Goal: Task Accomplishment & Management: Manage account settings

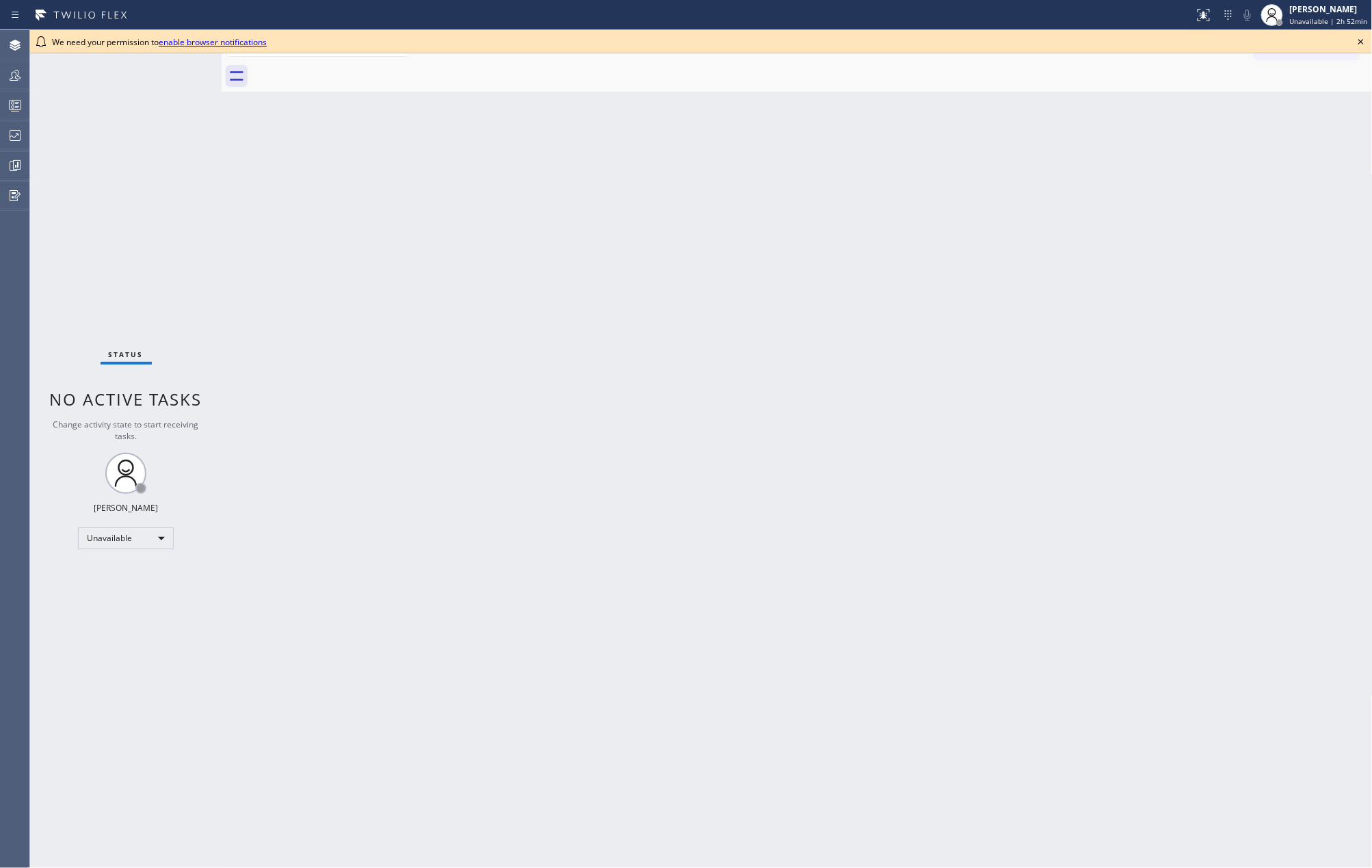
click at [1361, 34] on icon at bounding box center [1361, 41] width 16 height 16
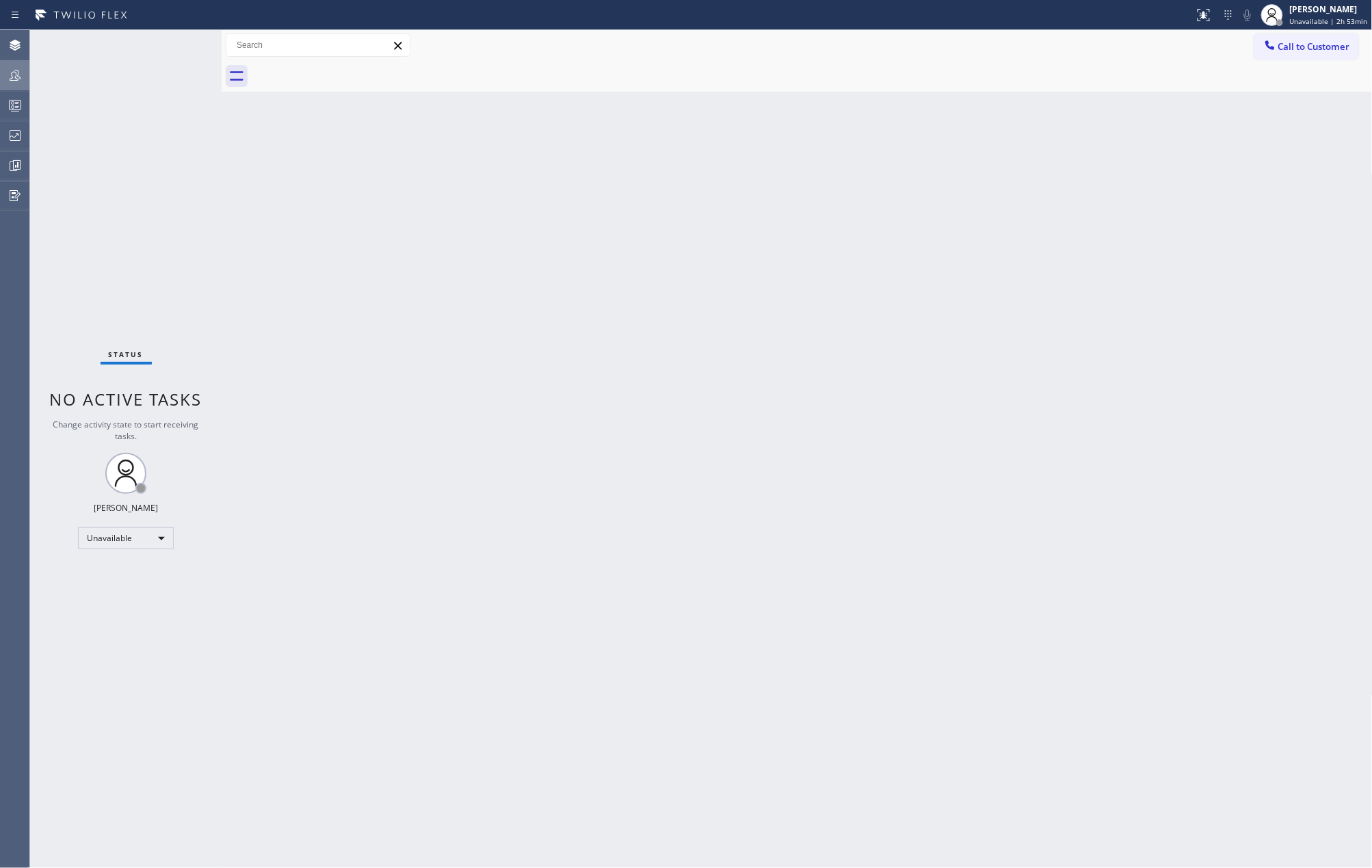
click at [14, 74] on icon at bounding box center [15, 75] width 16 height 16
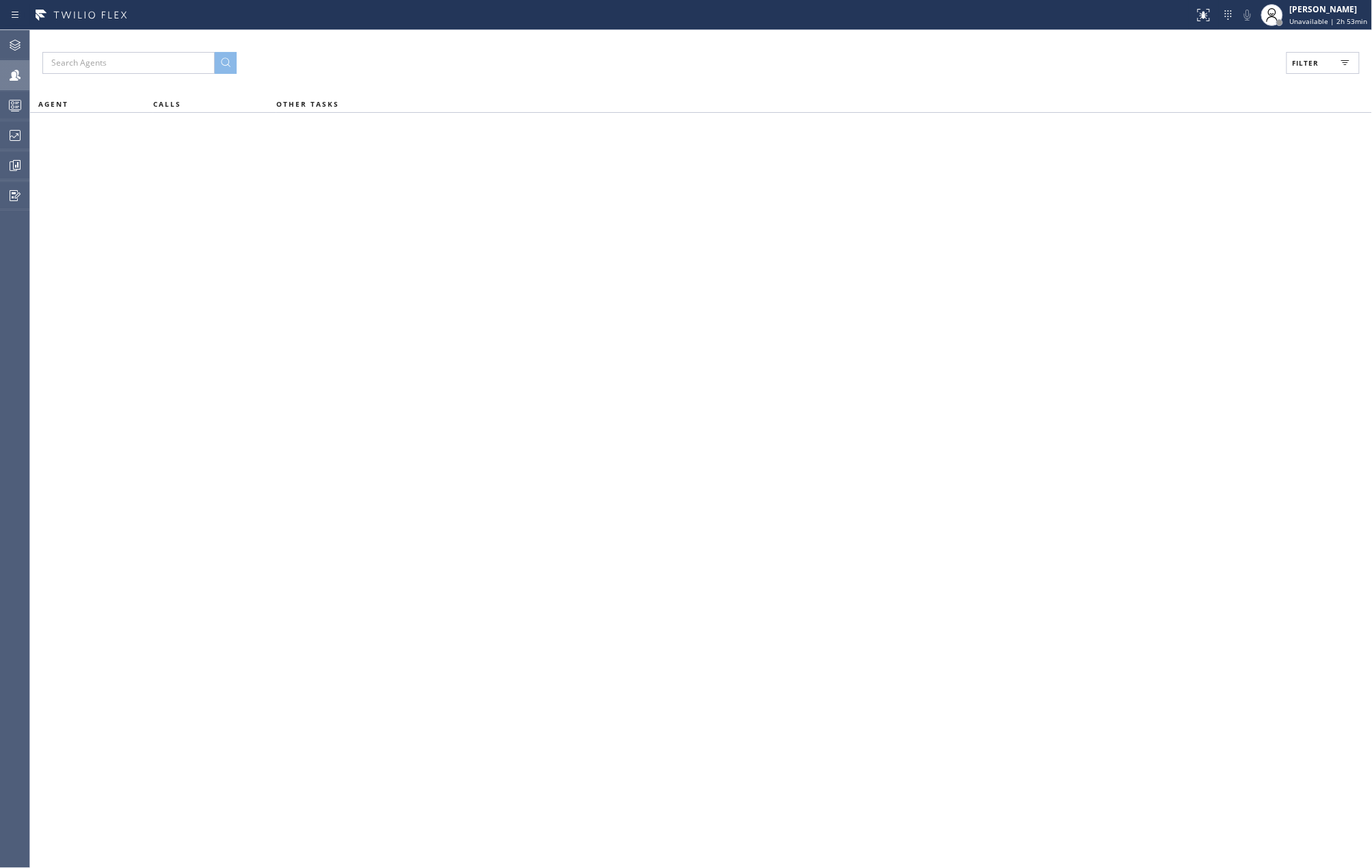
click at [1321, 62] on button "Filter" at bounding box center [1324, 63] width 73 height 22
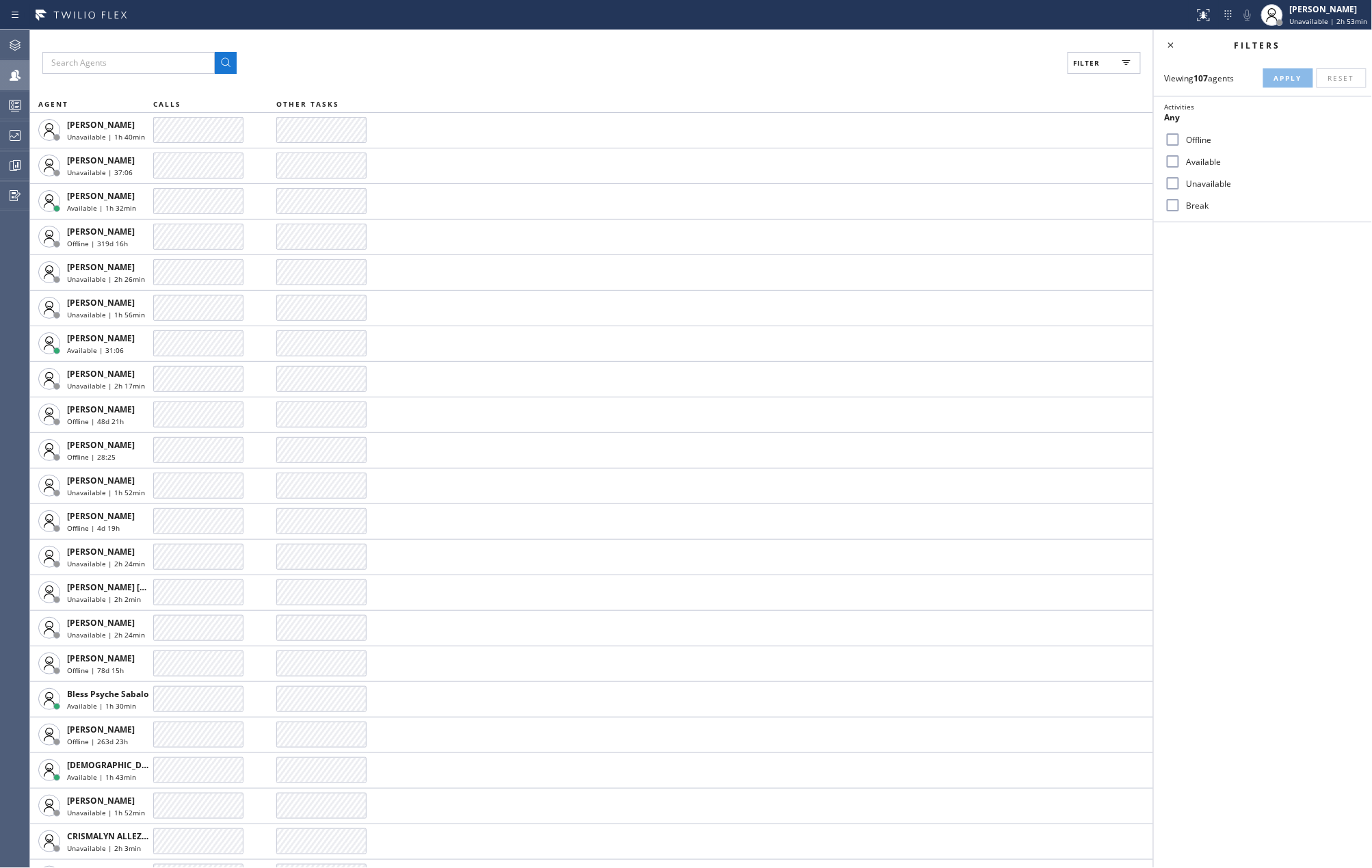
click at [1177, 164] on input "Available" at bounding box center [1172, 161] width 16 height 16
checkbox input "true"
click at [1175, 208] on input "Break" at bounding box center [1172, 205] width 16 height 16
checkbox input "true"
click at [1273, 78] on button "Apply" at bounding box center [1289, 78] width 50 height 19
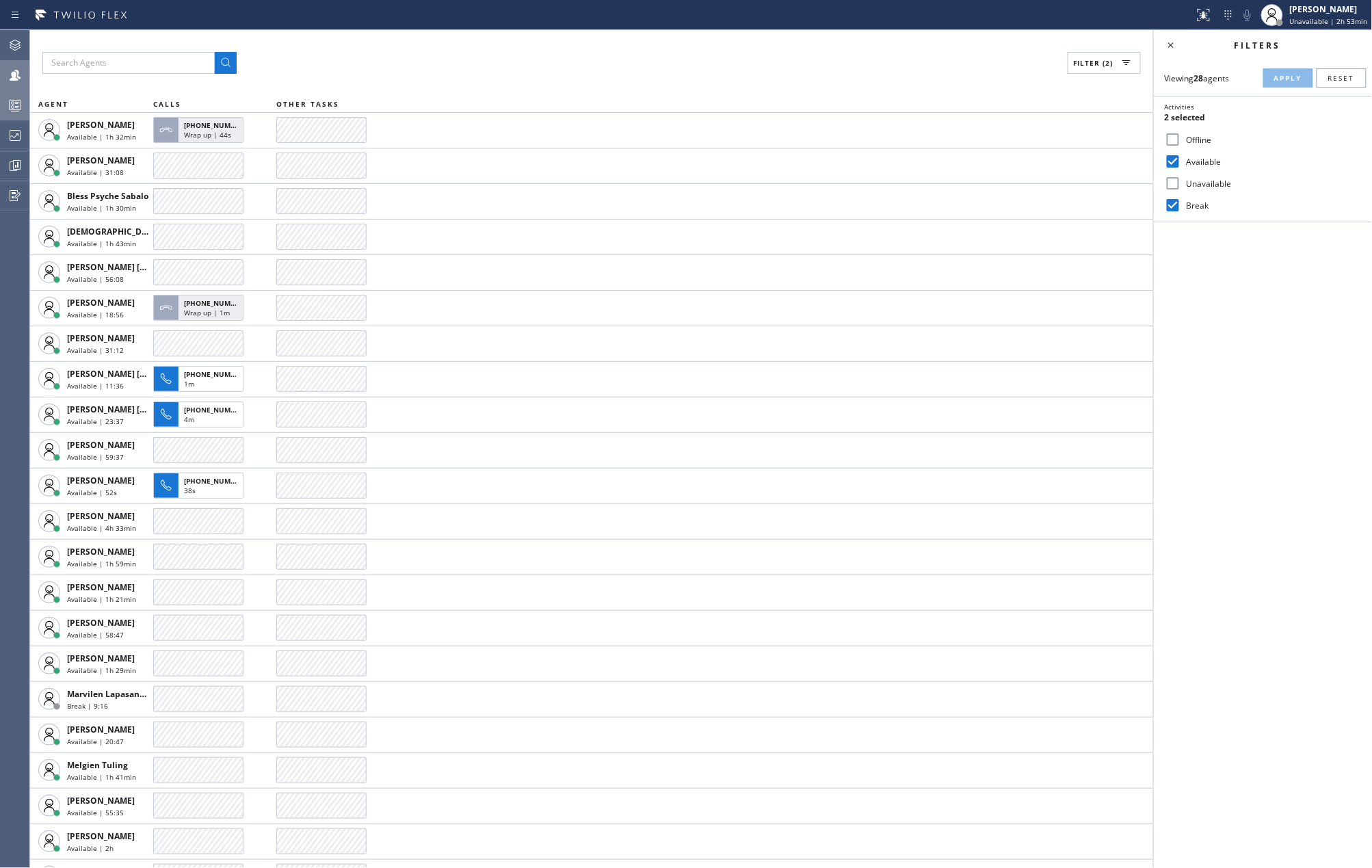
click at [9, 108] on icon at bounding box center [15, 105] width 16 height 16
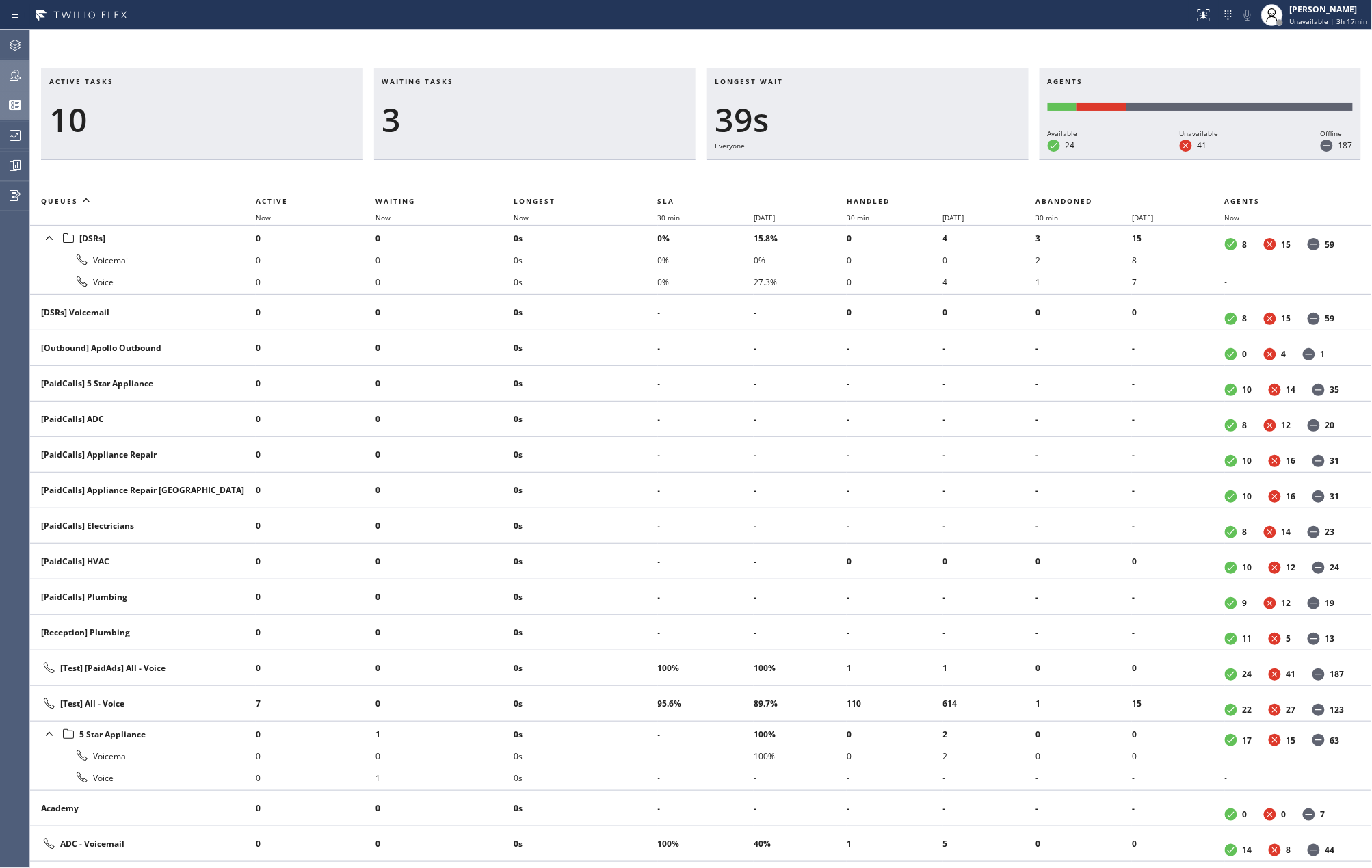
click at [953, 41] on div "Active tasks 10 Waiting tasks 3 Longest wait 39s Everyone Agents Available 24 U…" at bounding box center [701, 449] width 1342 height 838
click at [838, 58] on div "Active tasks 6 Waiting tasks 2 Longest wait 24s Everyone Agents Available 24 Un…" at bounding box center [701, 449] width 1342 height 838
click at [878, 48] on div "Active tasks 5 Waiting tasks 1 Longest wait 0 Agents Available 24 Unavailable 4…" at bounding box center [701, 449] width 1342 height 838
click at [12, 171] on icon at bounding box center [15, 165] width 16 height 16
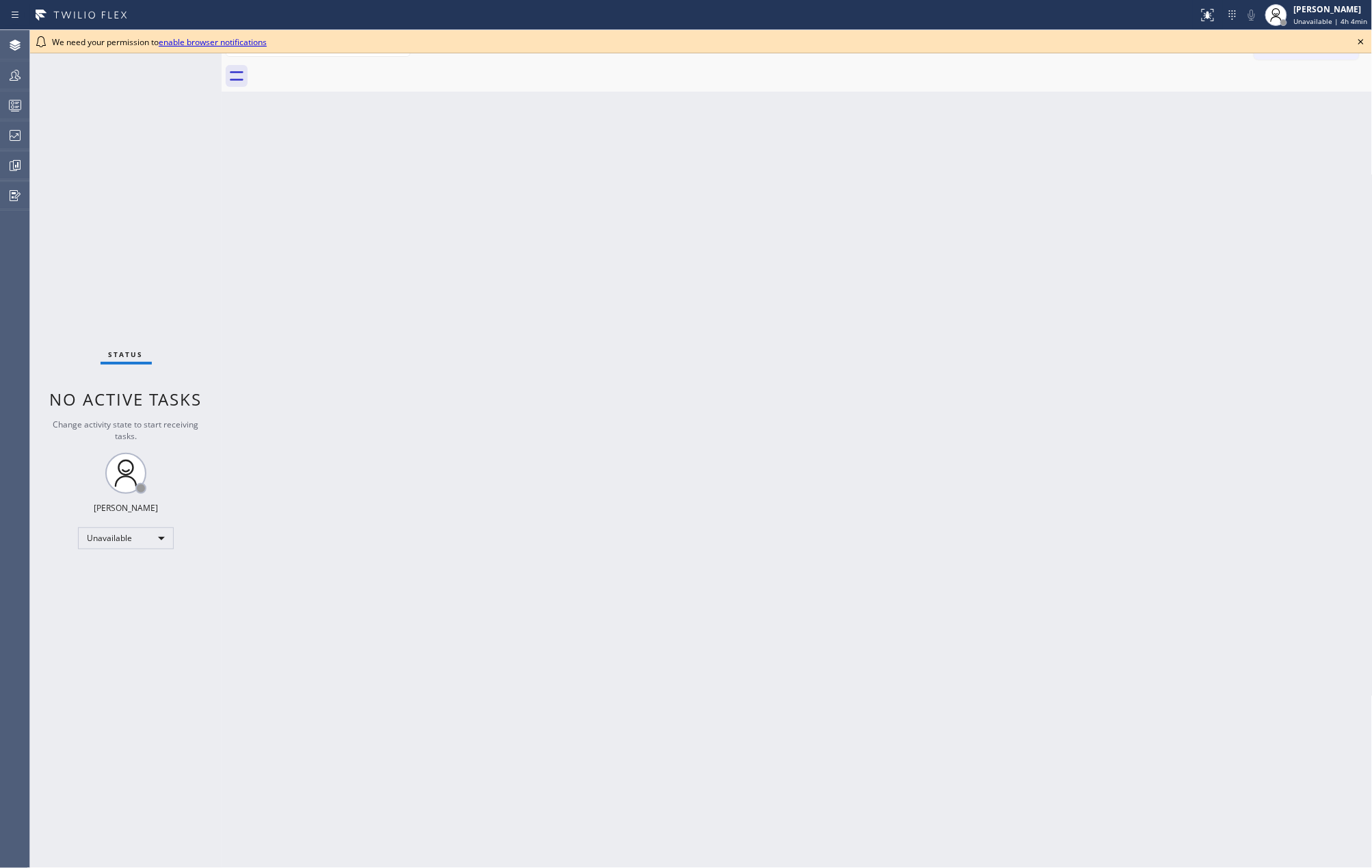
click at [1366, 41] on icon at bounding box center [1361, 41] width 16 height 16
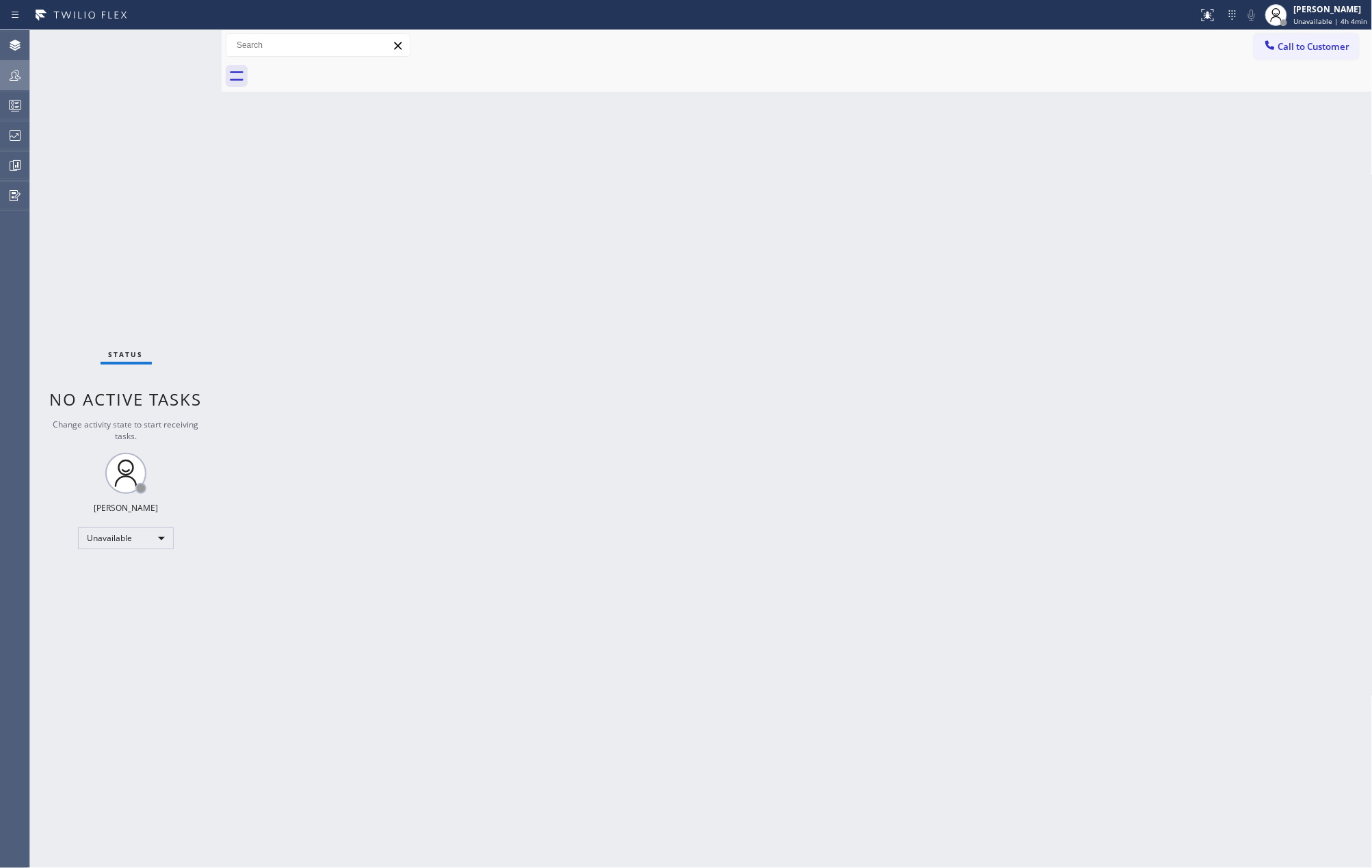
click at [14, 64] on div at bounding box center [15, 75] width 30 height 27
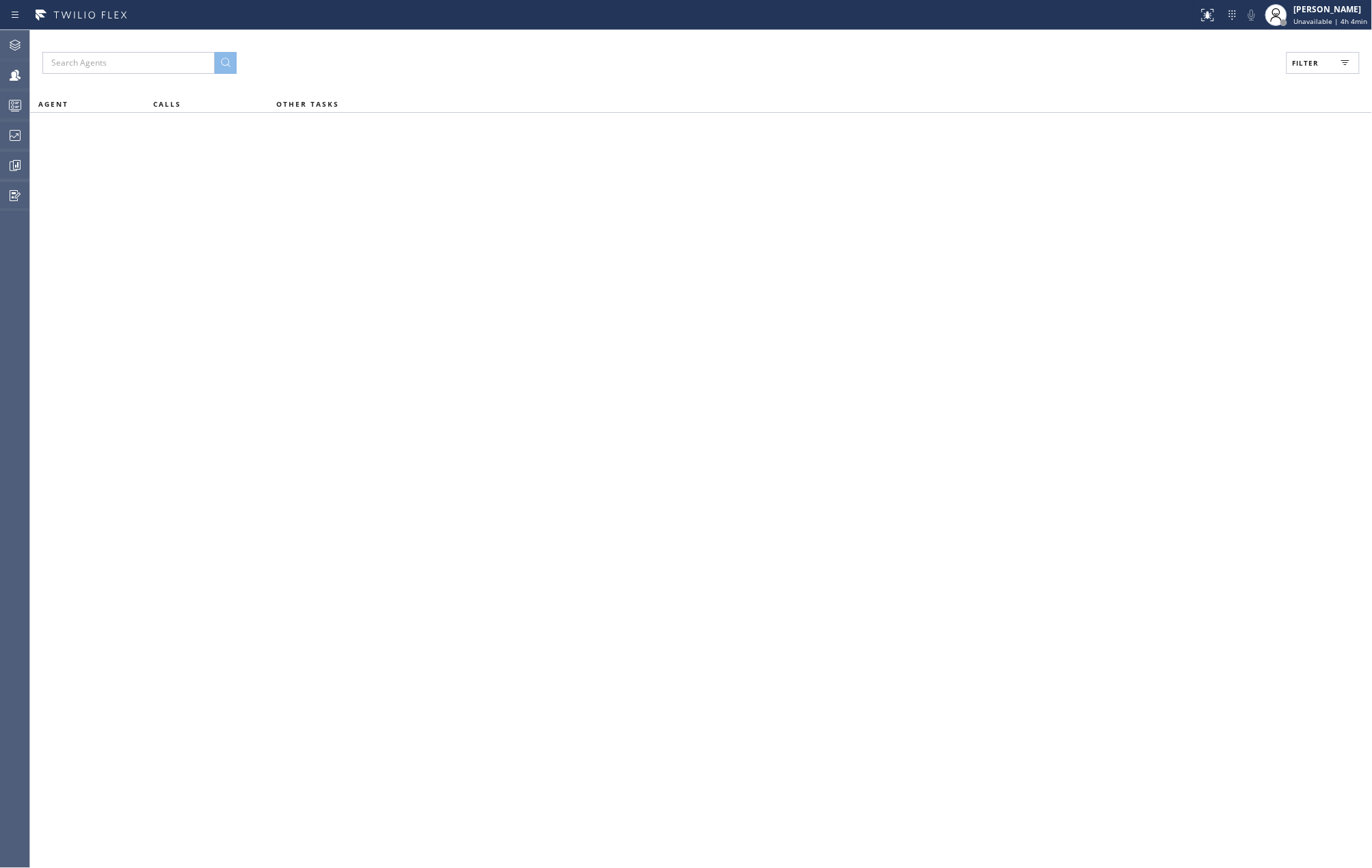
click at [1341, 64] on icon at bounding box center [1345, 62] width 16 height 16
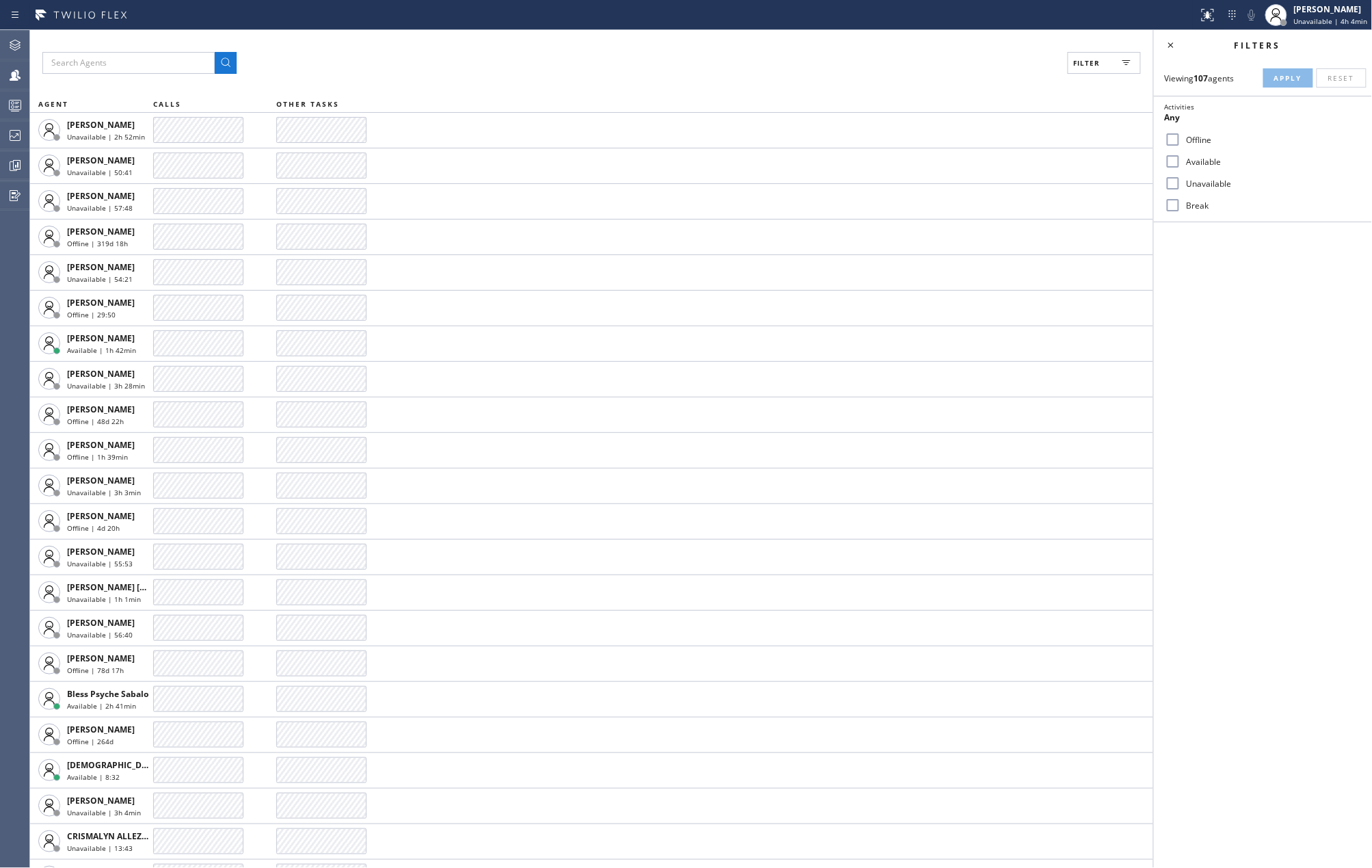
click at [1169, 162] on input "Available" at bounding box center [1172, 161] width 16 height 16
checkbox input "true"
click at [1174, 208] on input "Break" at bounding box center [1172, 205] width 16 height 16
checkbox input "true"
click at [1271, 80] on button "Apply" at bounding box center [1289, 78] width 50 height 19
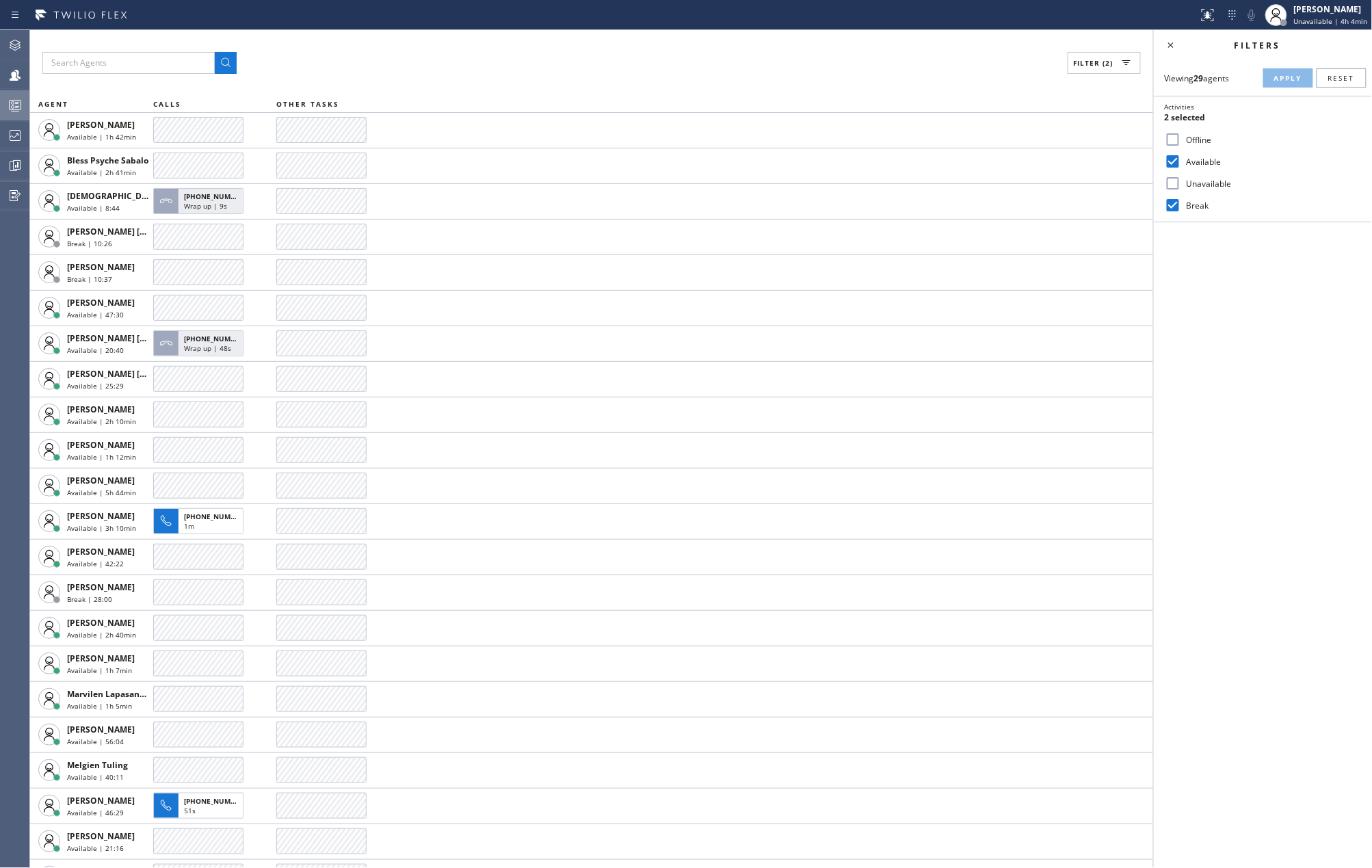
click at [14, 102] on icon at bounding box center [15, 105] width 16 height 16
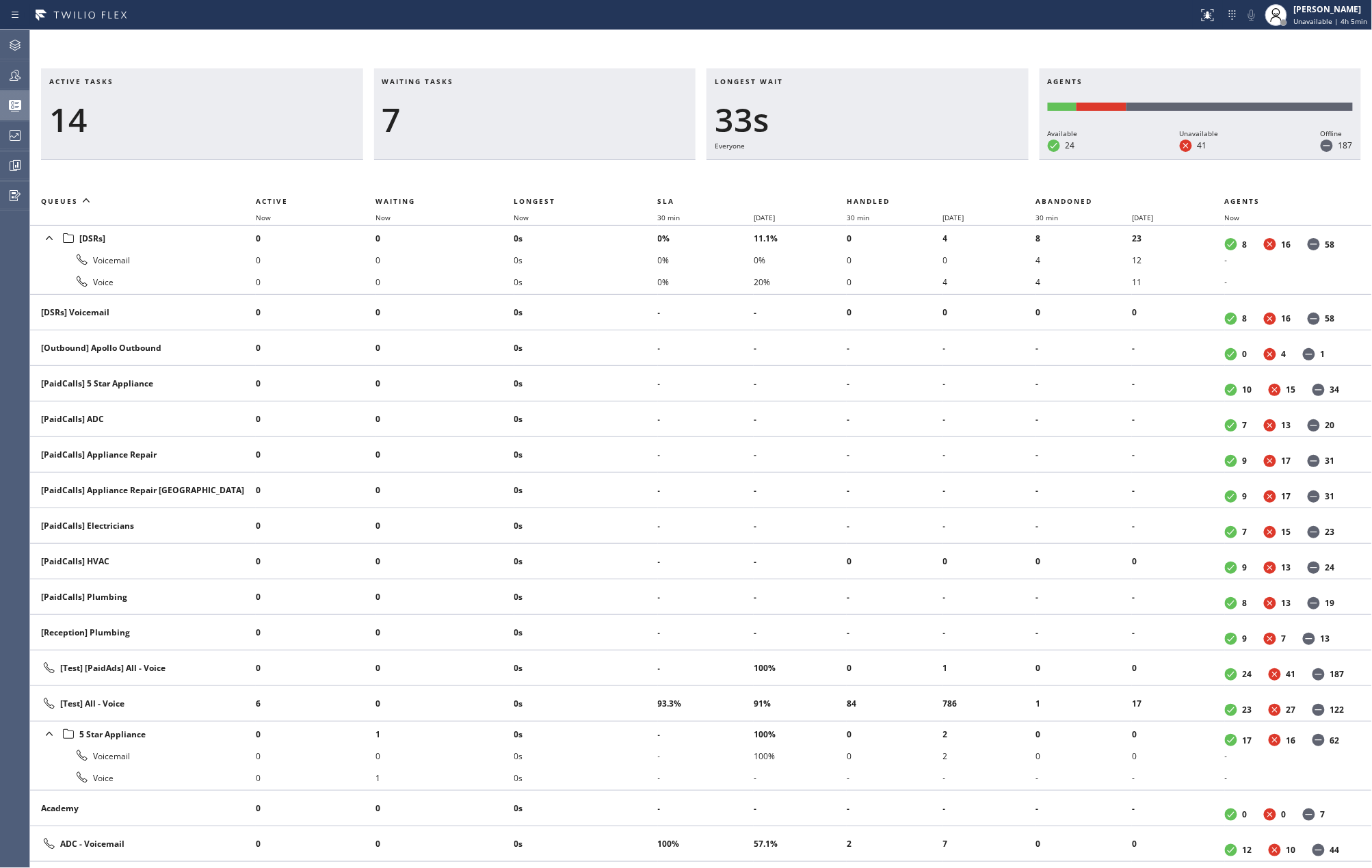
click at [680, 53] on div "Active tasks 14 Waiting tasks 7 Longest wait 33s Everyone Agents Available 24 U…" at bounding box center [701, 449] width 1342 height 838
click at [524, 48] on div "Active tasks 11 Waiting tasks 2 Longest wait 25s Everyone Agents Available 26 U…" at bounding box center [701, 449] width 1342 height 838
click at [17, 163] on icon at bounding box center [16, 165] width 3 height 5
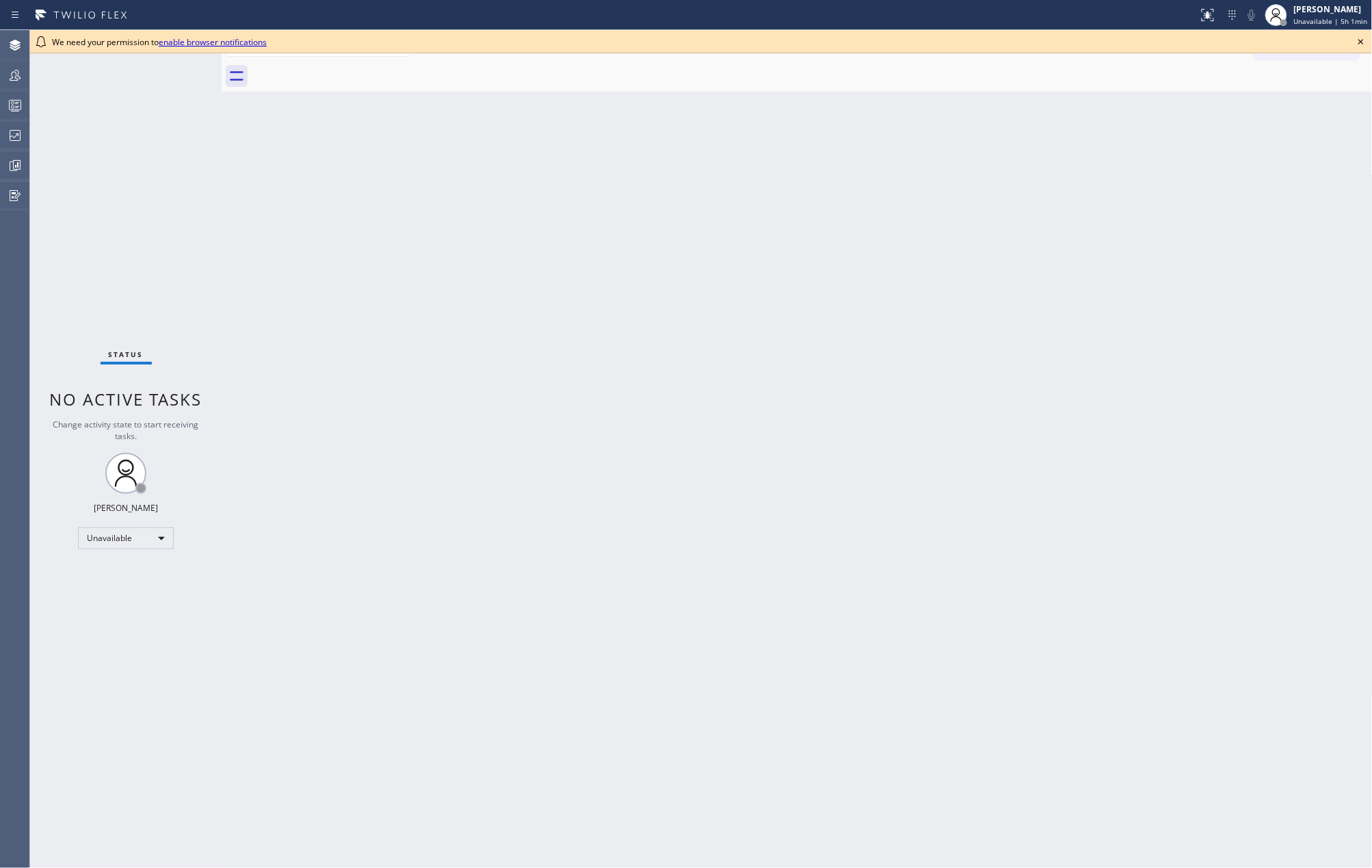
click at [1358, 39] on icon at bounding box center [1361, 41] width 16 height 16
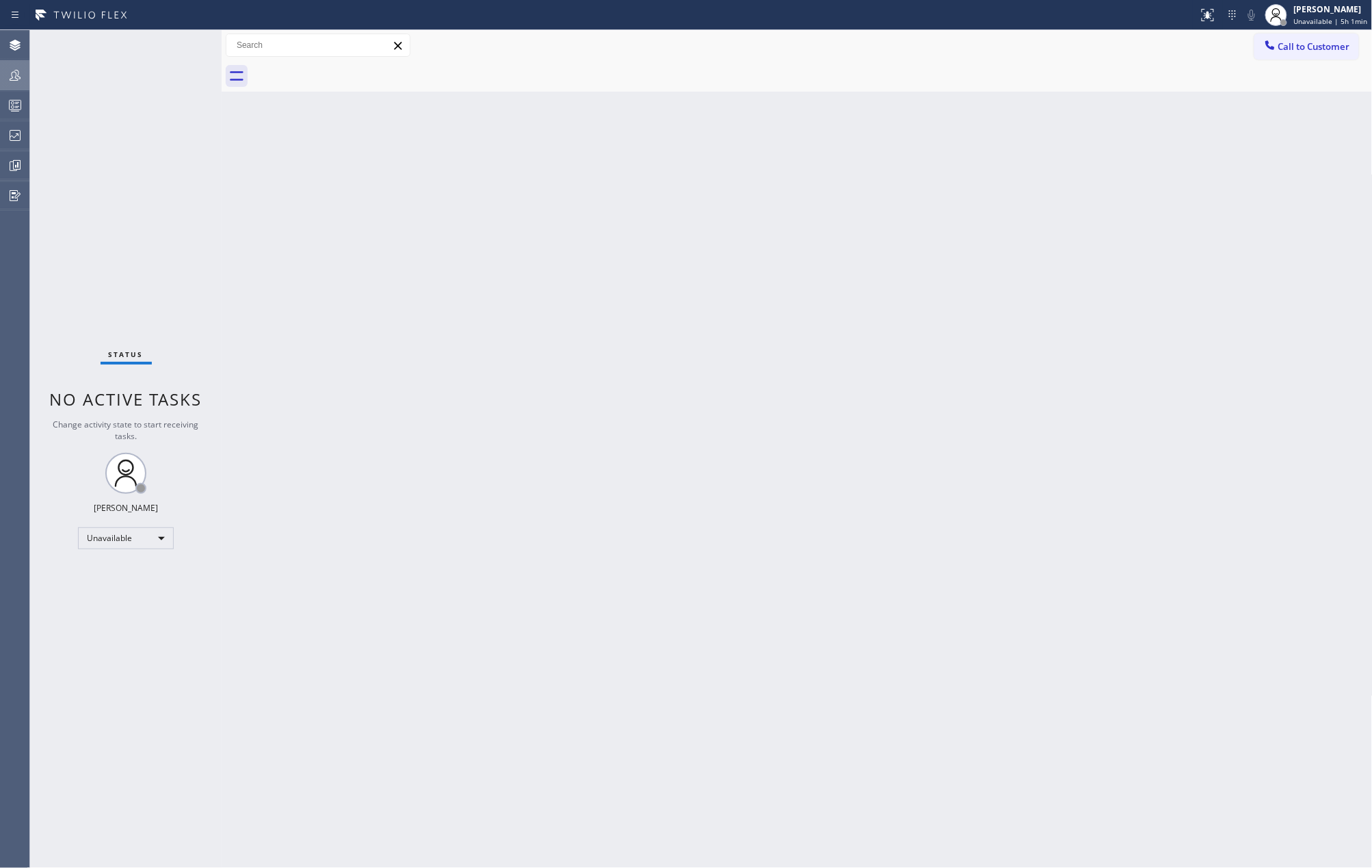
click at [16, 75] on icon at bounding box center [15, 75] width 11 height 11
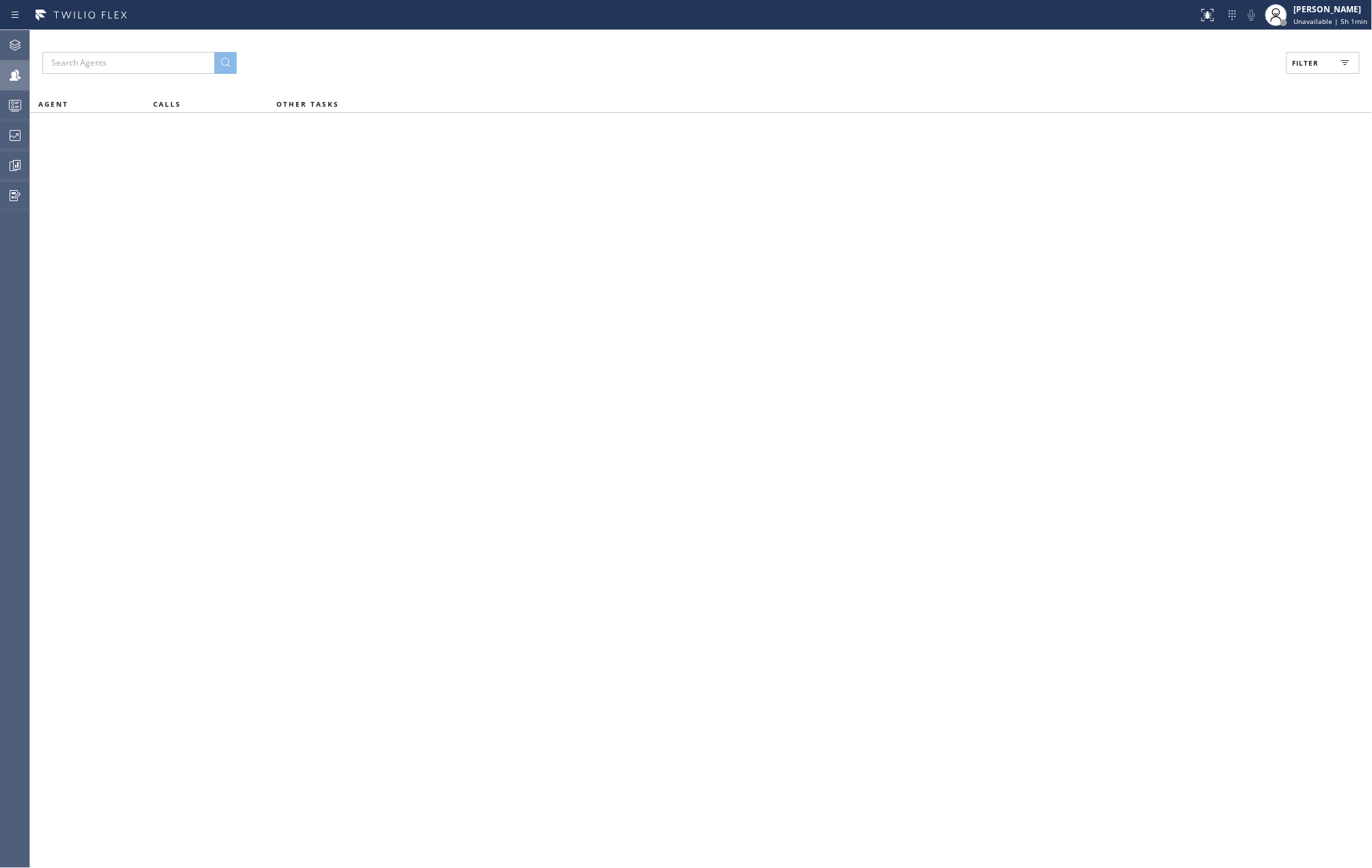
click at [1328, 66] on button "Filter" at bounding box center [1324, 63] width 73 height 22
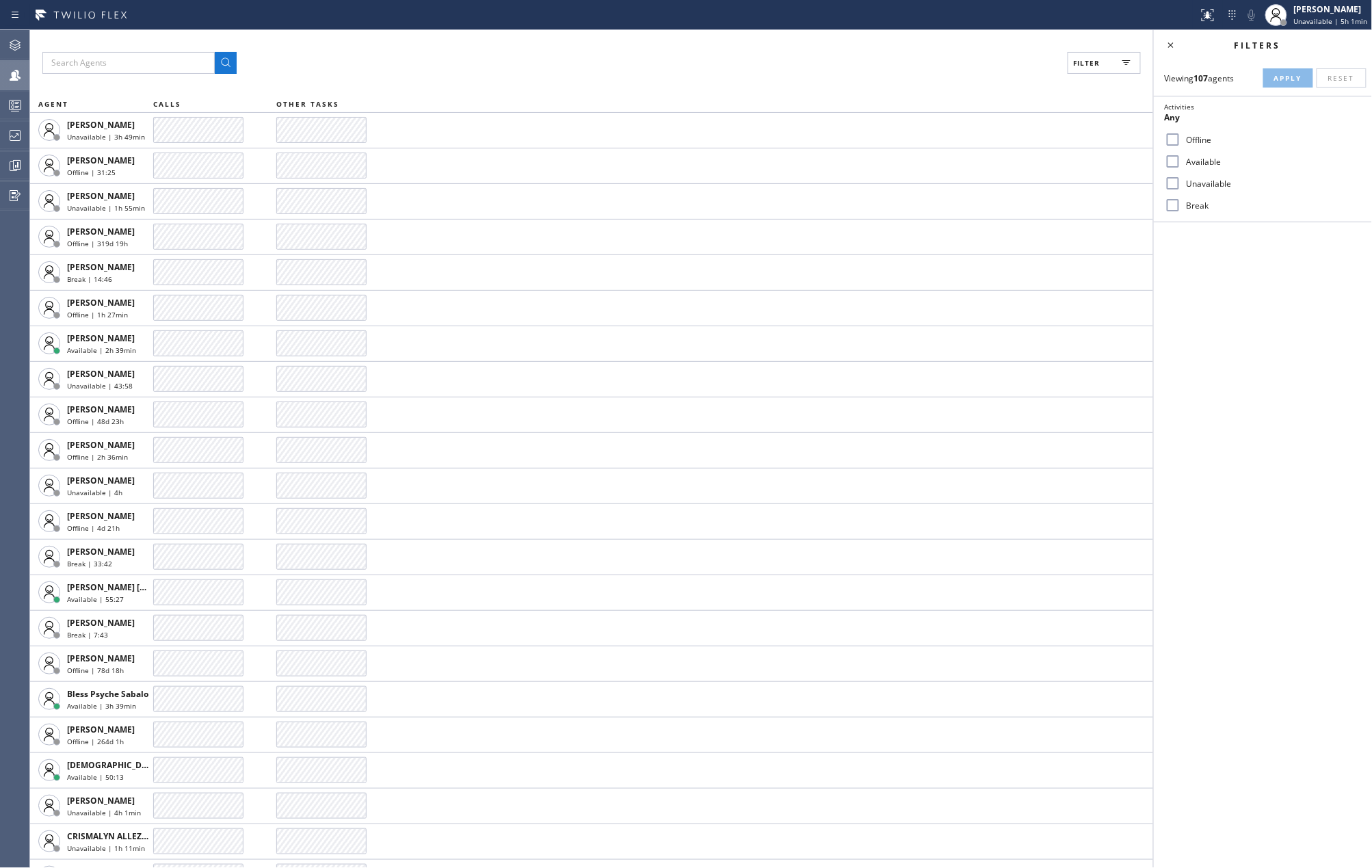
click at [1177, 154] on input "Available" at bounding box center [1172, 161] width 16 height 16
checkbox input "true"
click at [1167, 203] on input "Break" at bounding box center [1172, 205] width 16 height 16
click at [1281, 80] on span "Apply" at bounding box center [1289, 78] width 28 height 9
click at [633, 71] on div "Filter (2)" at bounding box center [591, 63] width 1098 height 22
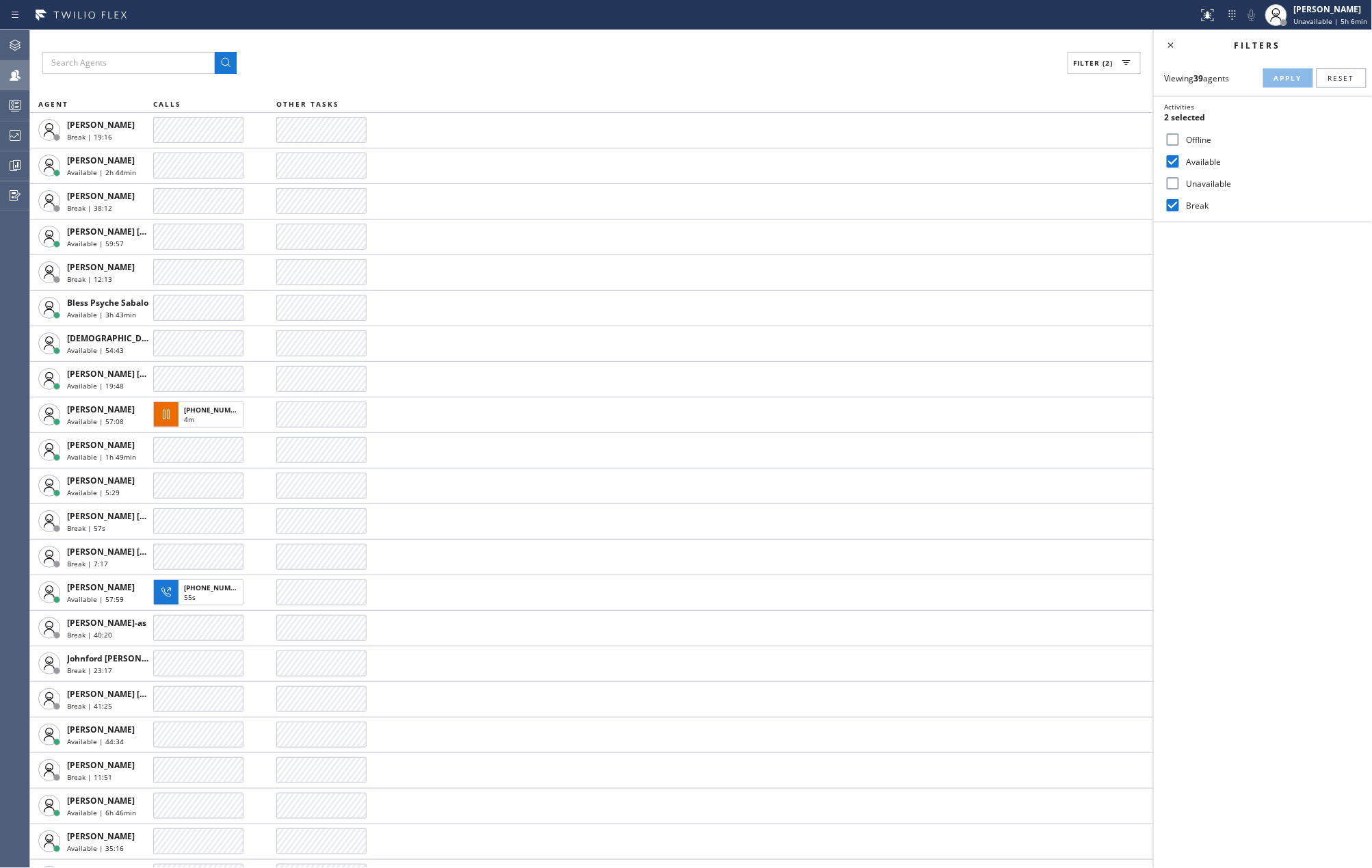
click at [1179, 200] on input "Break" at bounding box center [1172, 205] width 16 height 16
click at [1273, 76] on button "Apply" at bounding box center [1289, 78] width 50 height 19
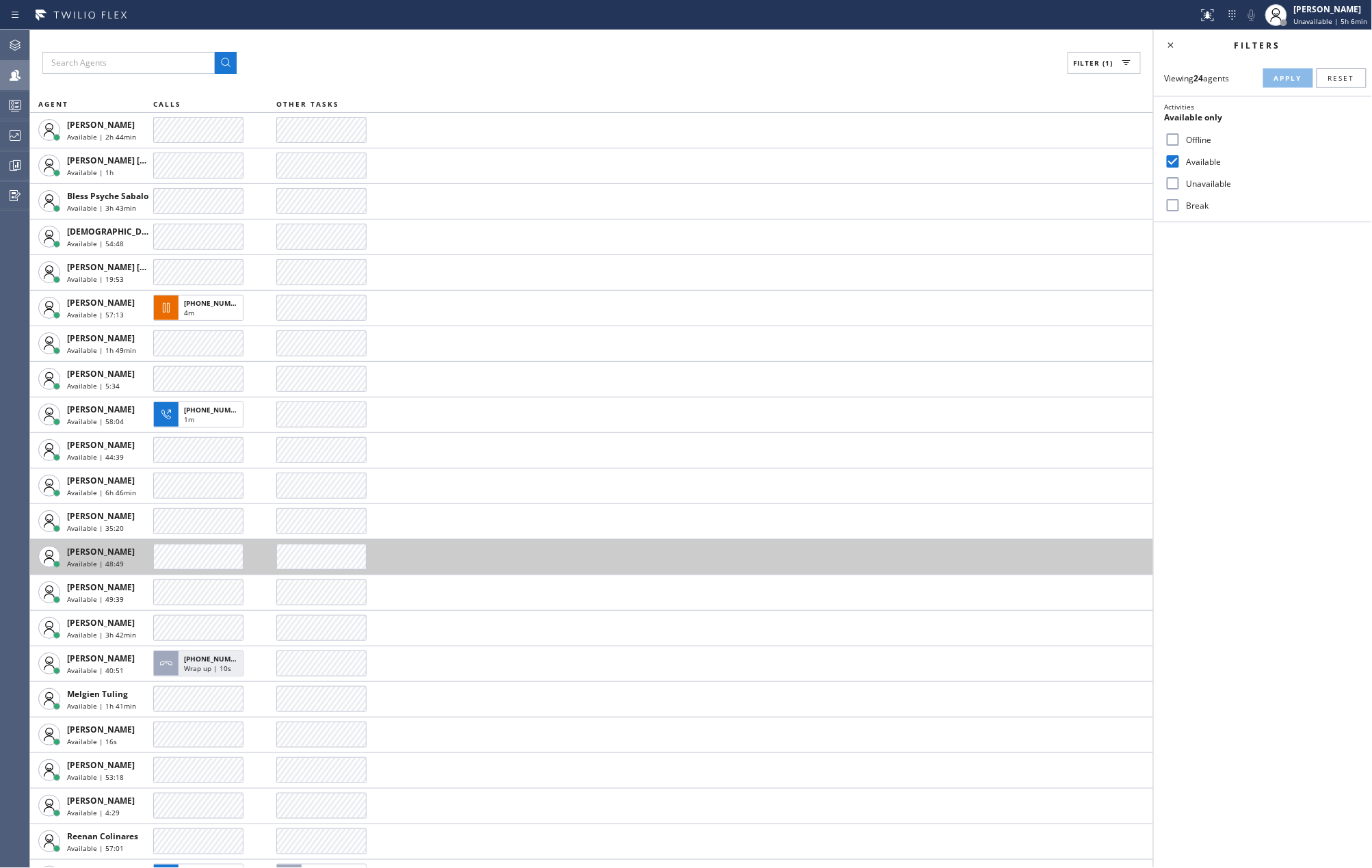
scroll to position [98, 0]
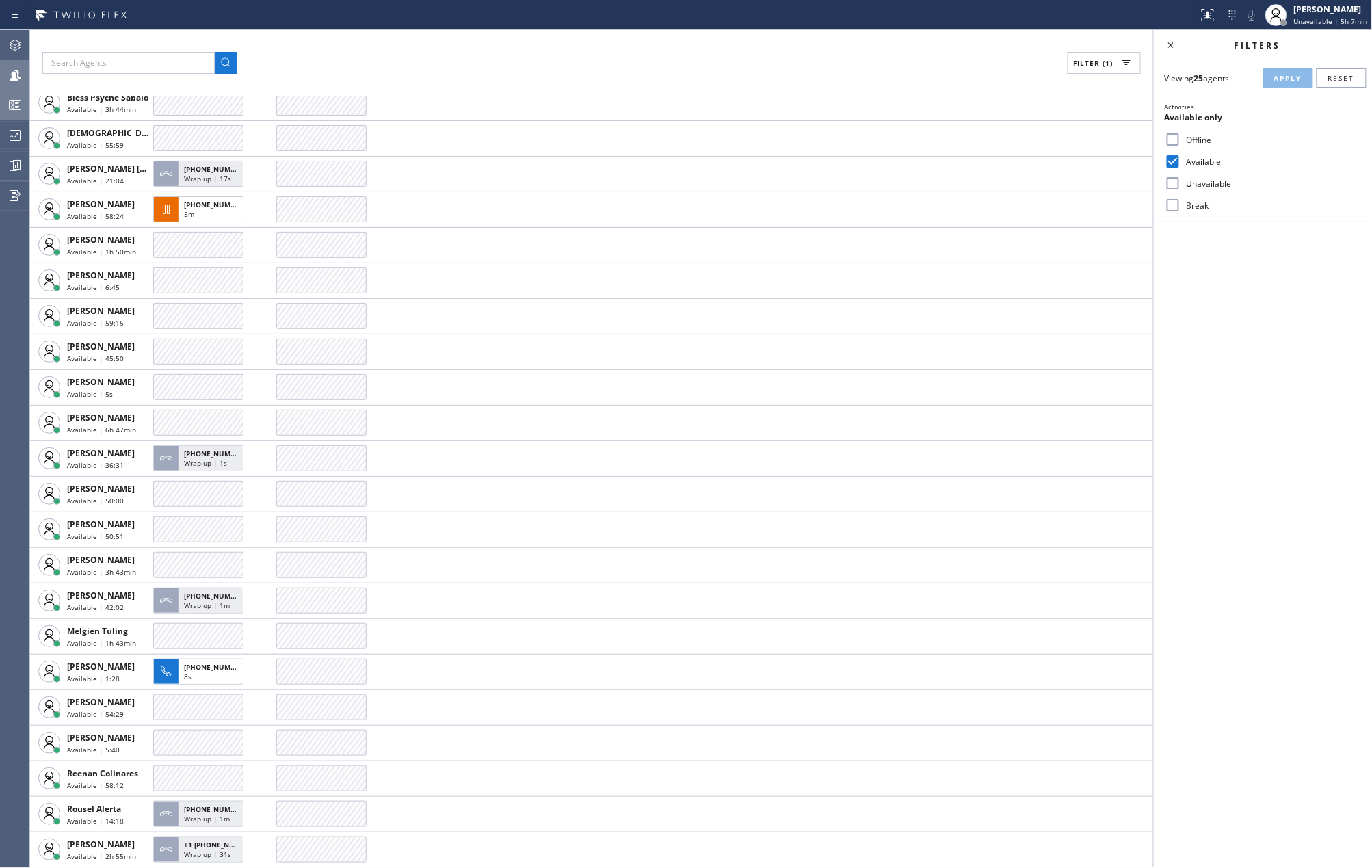
click at [22, 103] on icon at bounding box center [15, 105] width 16 height 16
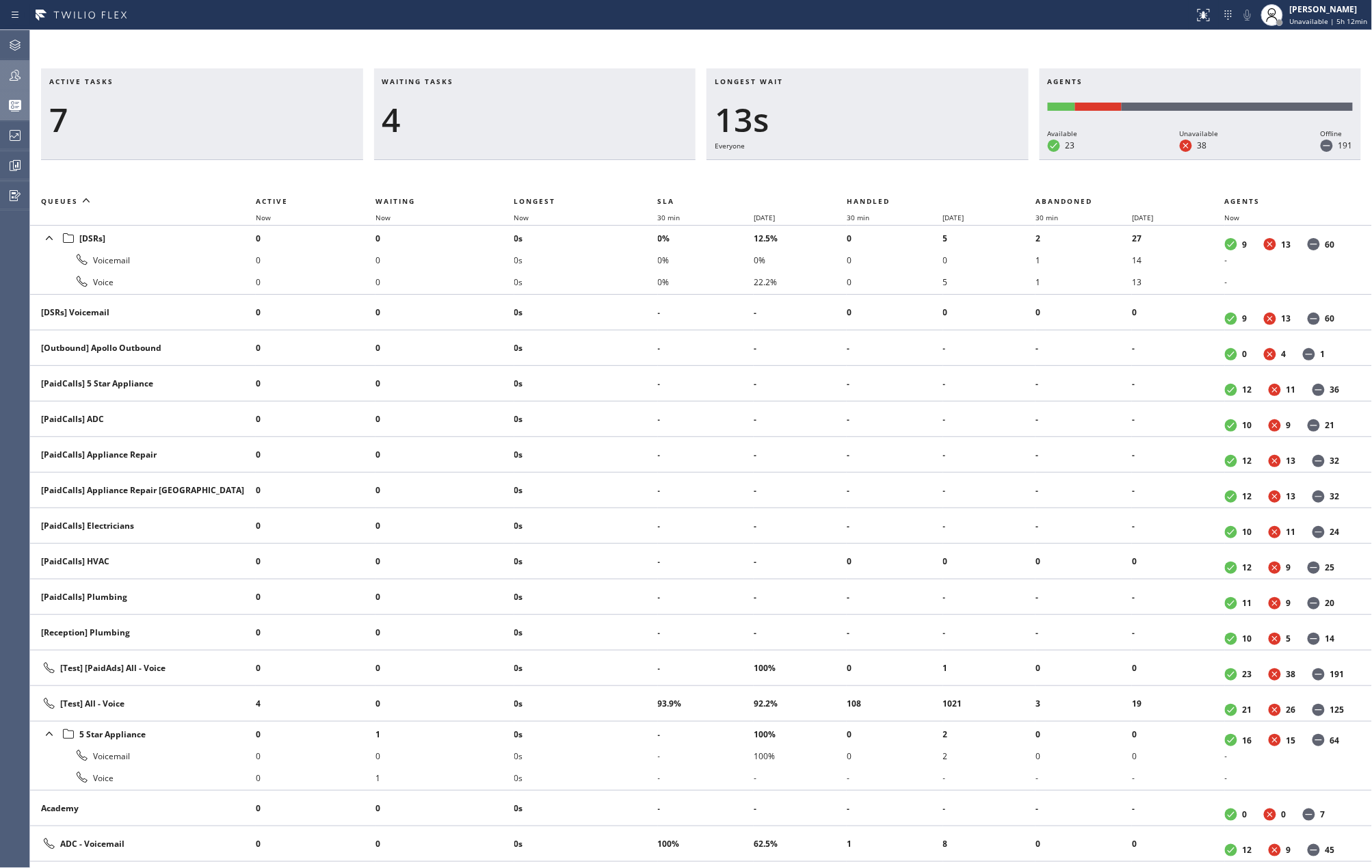
click at [526, 209] on th "Now" at bounding box center [586, 217] width 144 height 16
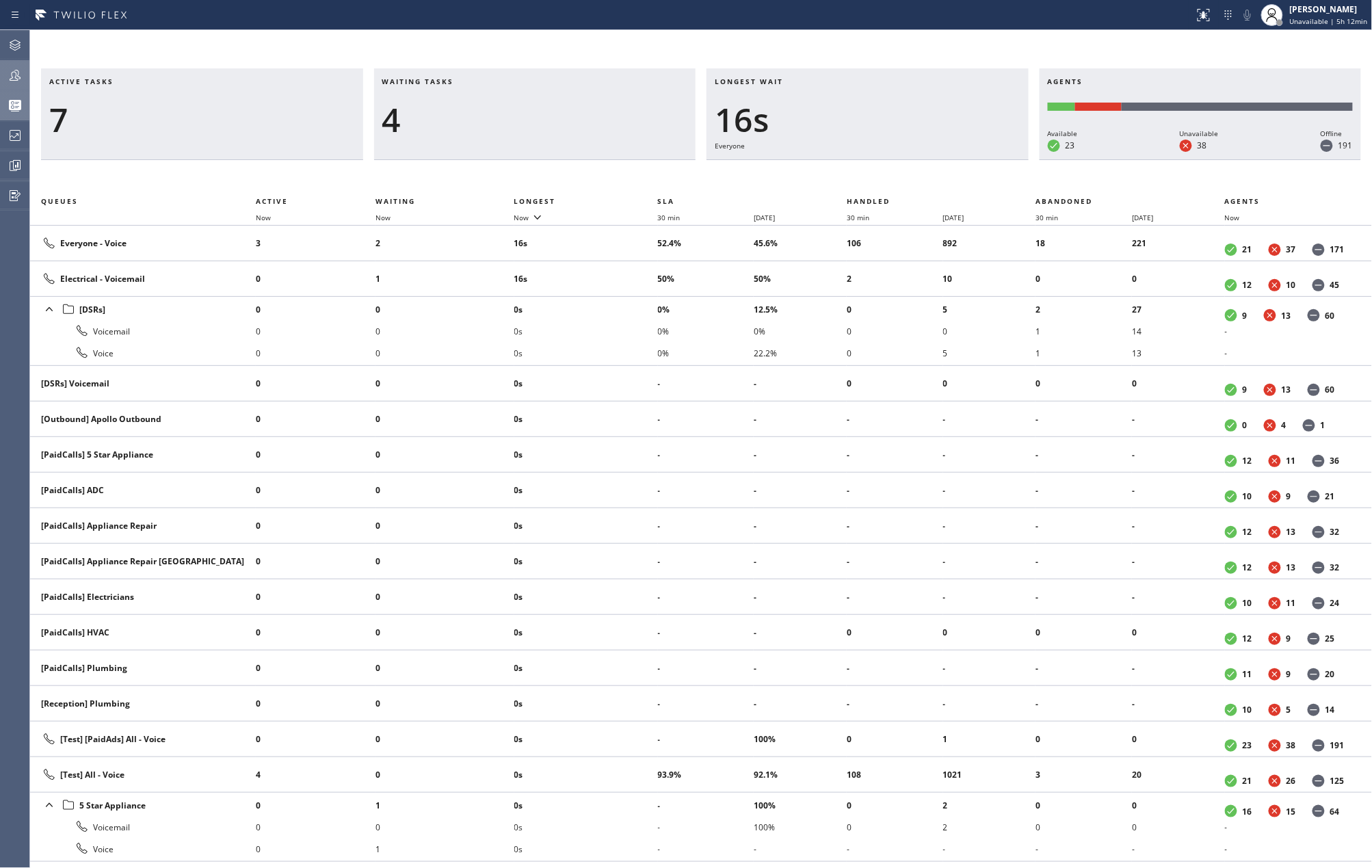
click at [9, 69] on icon at bounding box center [15, 75] width 16 height 16
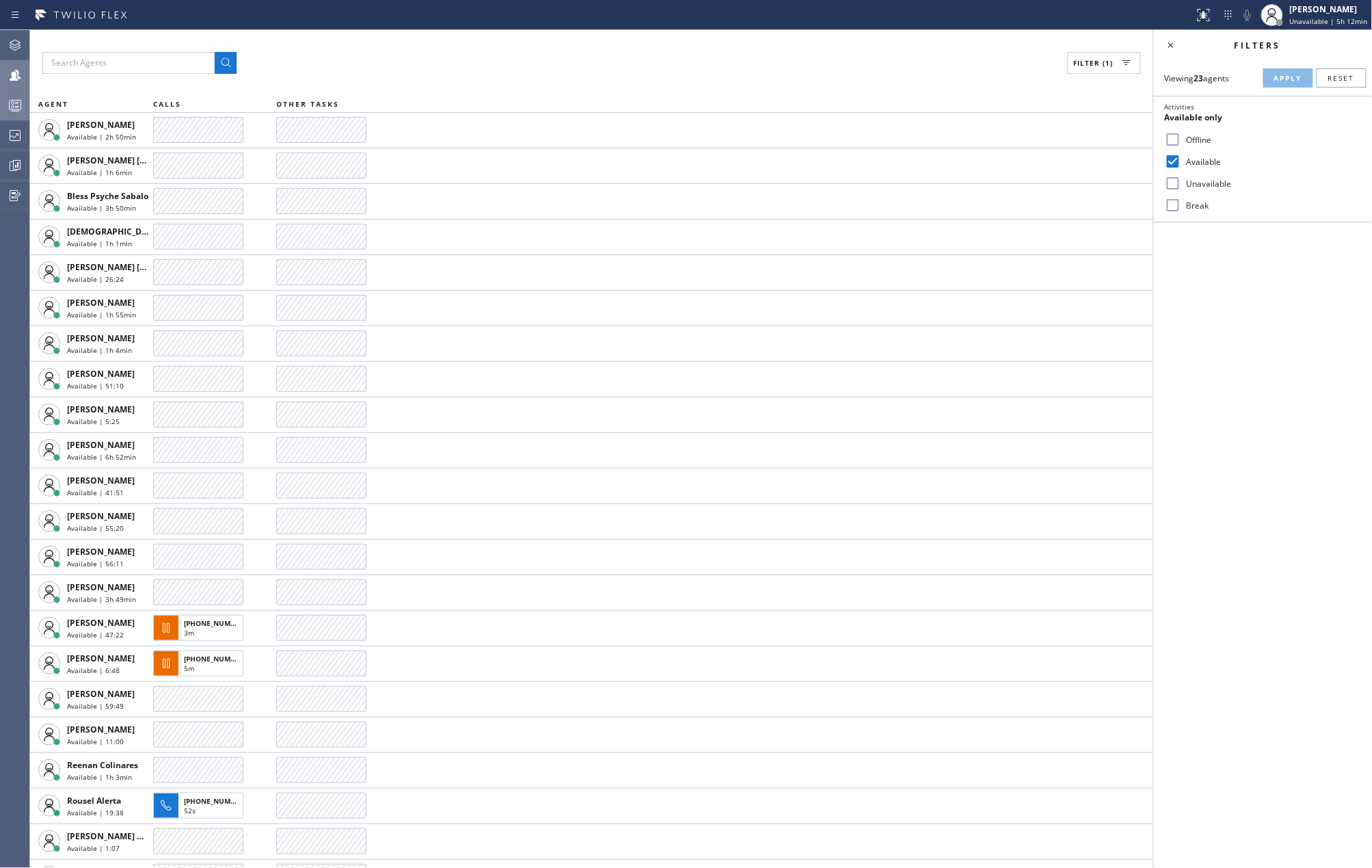
click at [1177, 207] on input "Break" at bounding box center [1172, 205] width 16 height 16
checkbox input "true"
click at [1289, 80] on span "Apply" at bounding box center [1289, 78] width 28 height 9
click at [9, 104] on icon at bounding box center [15, 105] width 16 height 16
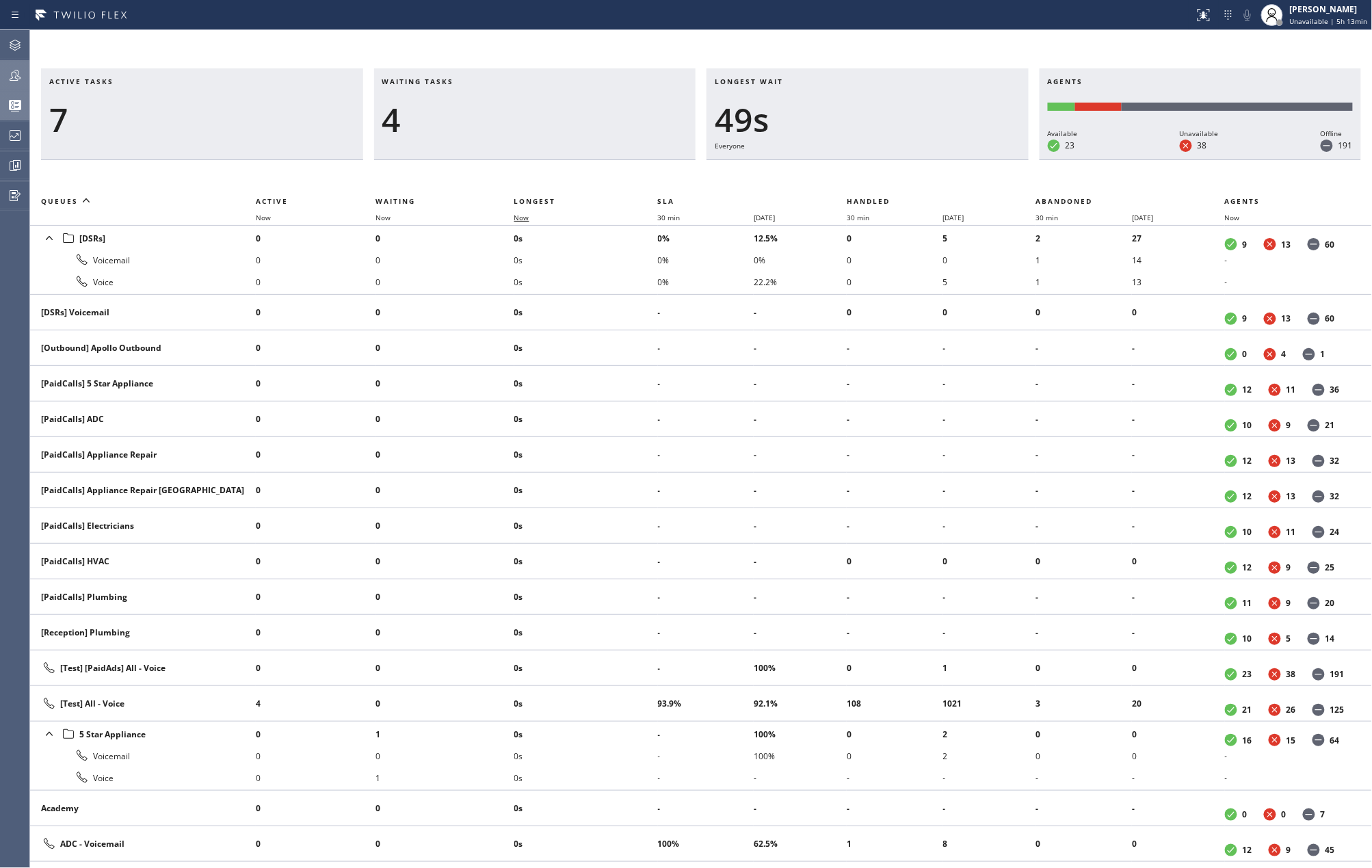
click at [537, 214] on span "Now" at bounding box center [530, 218] width 31 height 9
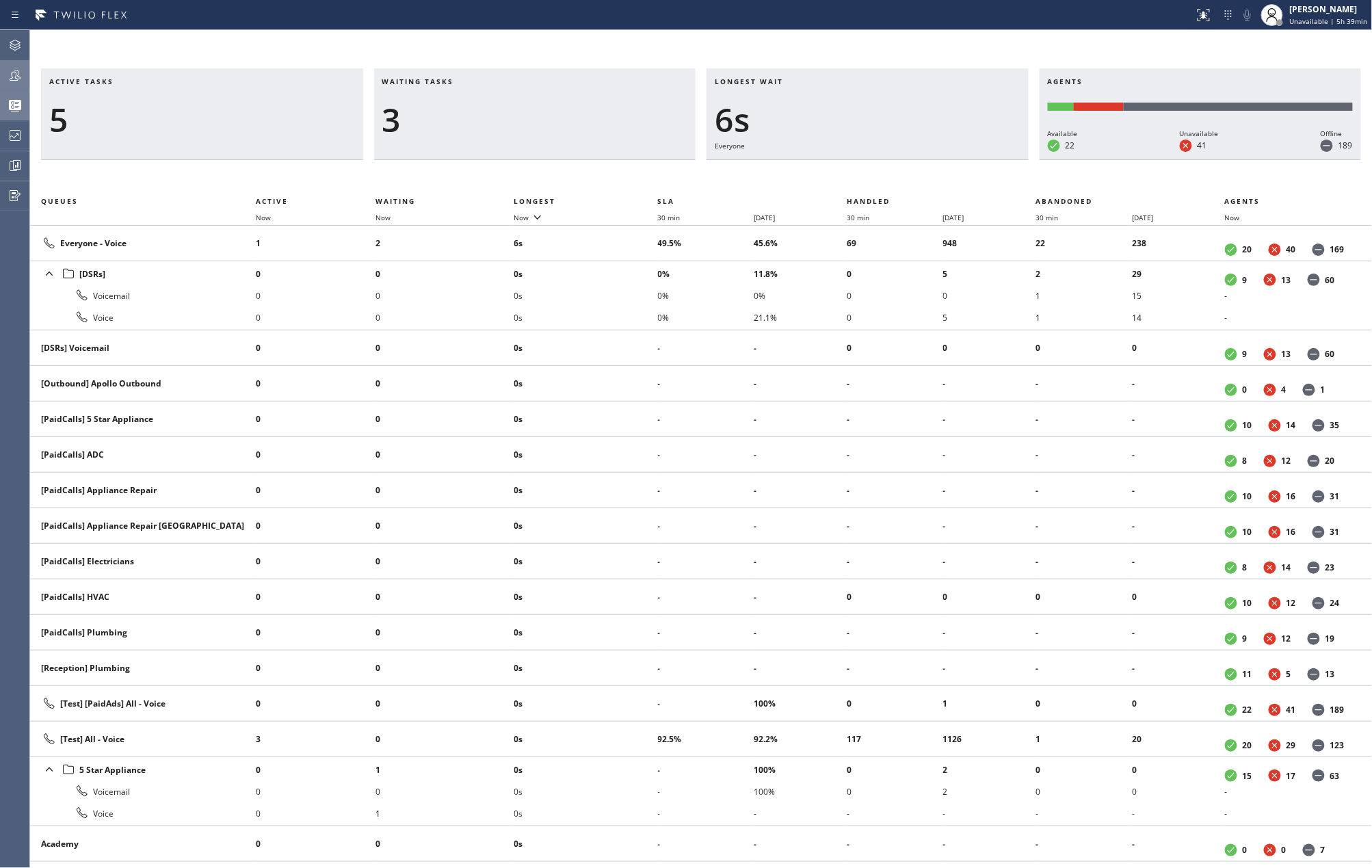
click at [292, 41] on div "Active tasks 5 Waiting tasks 3 Longest wait 6s Everyone Agents Available 22 Una…" at bounding box center [701, 449] width 1342 height 838
click at [23, 78] on icon at bounding box center [15, 75] width 16 height 16
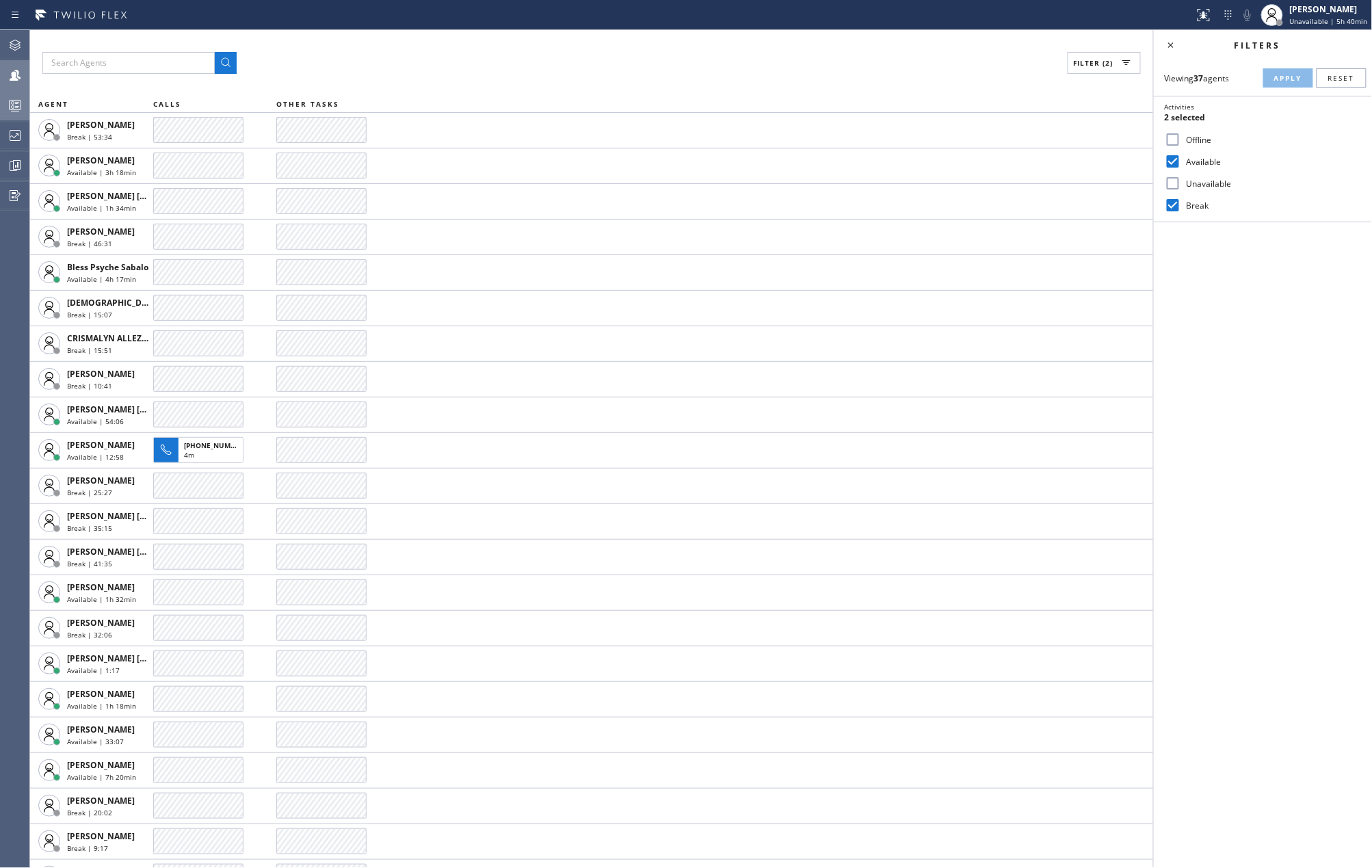
click at [18, 103] on icon at bounding box center [16, 107] width 8 height 9
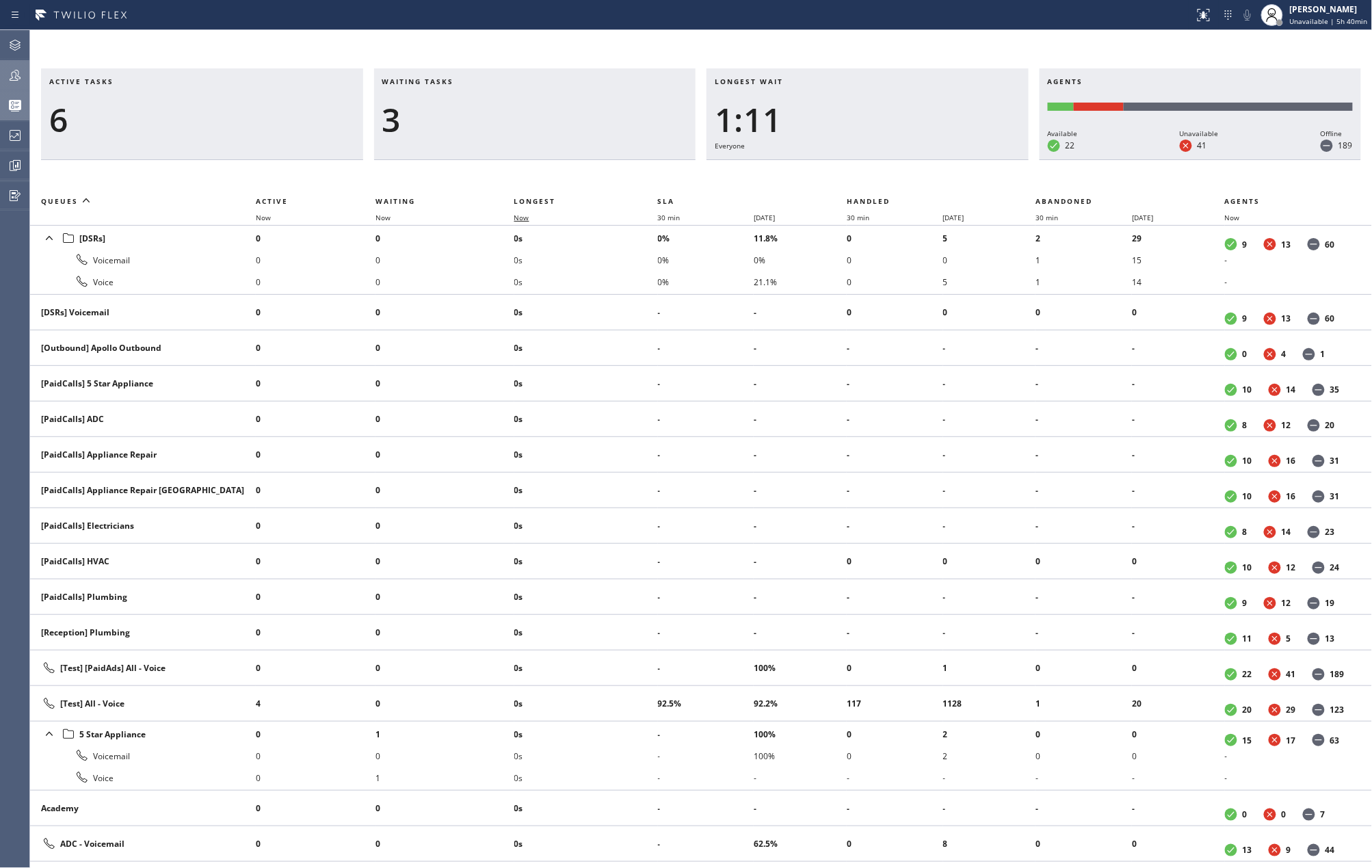
click at [518, 214] on span "Now" at bounding box center [521, 218] width 15 height 9
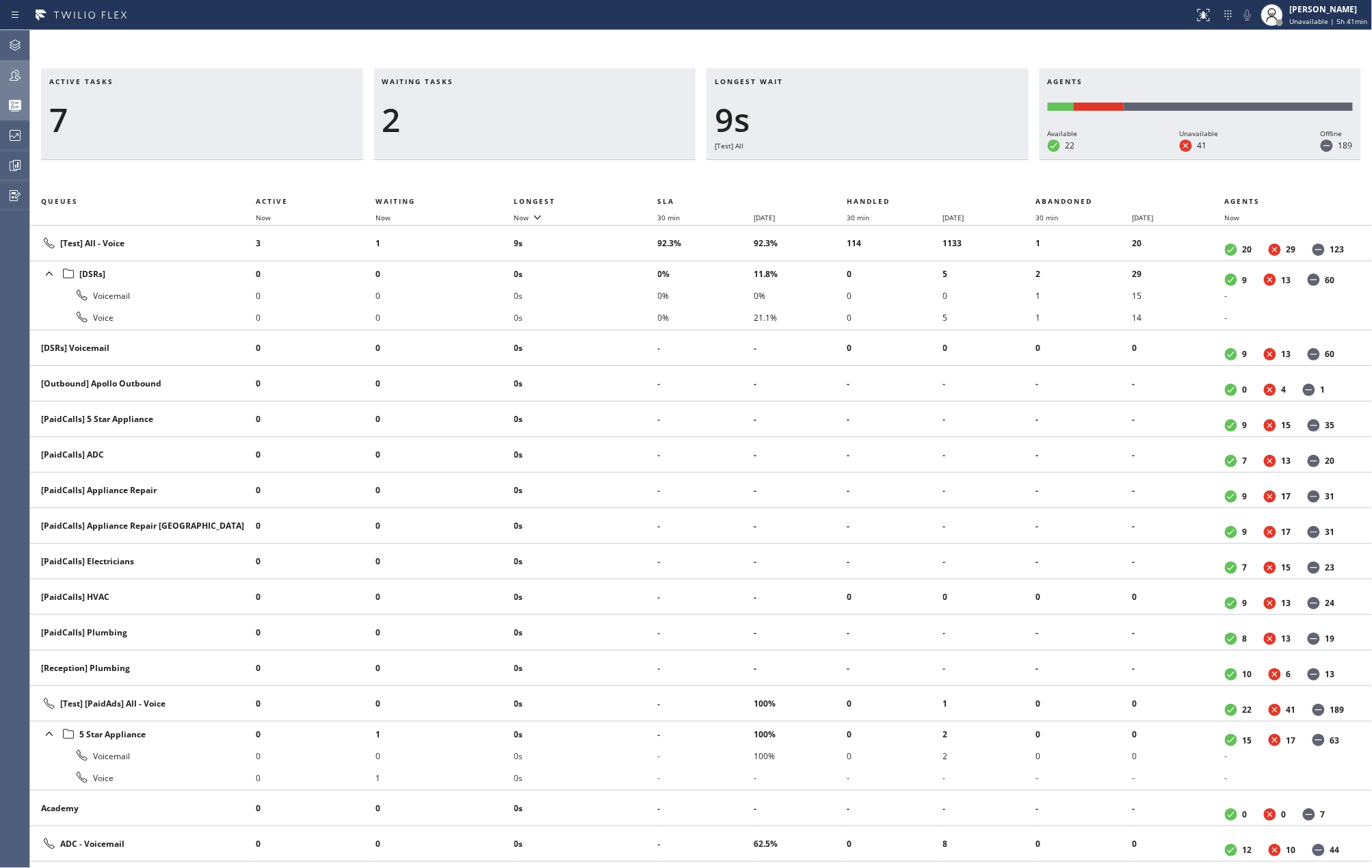
click at [775, 37] on div "Active tasks 7 Waiting tasks 2 Longest wait 9s [Test] All Agents Available 22 U…" at bounding box center [701, 449] width 1342 height 838
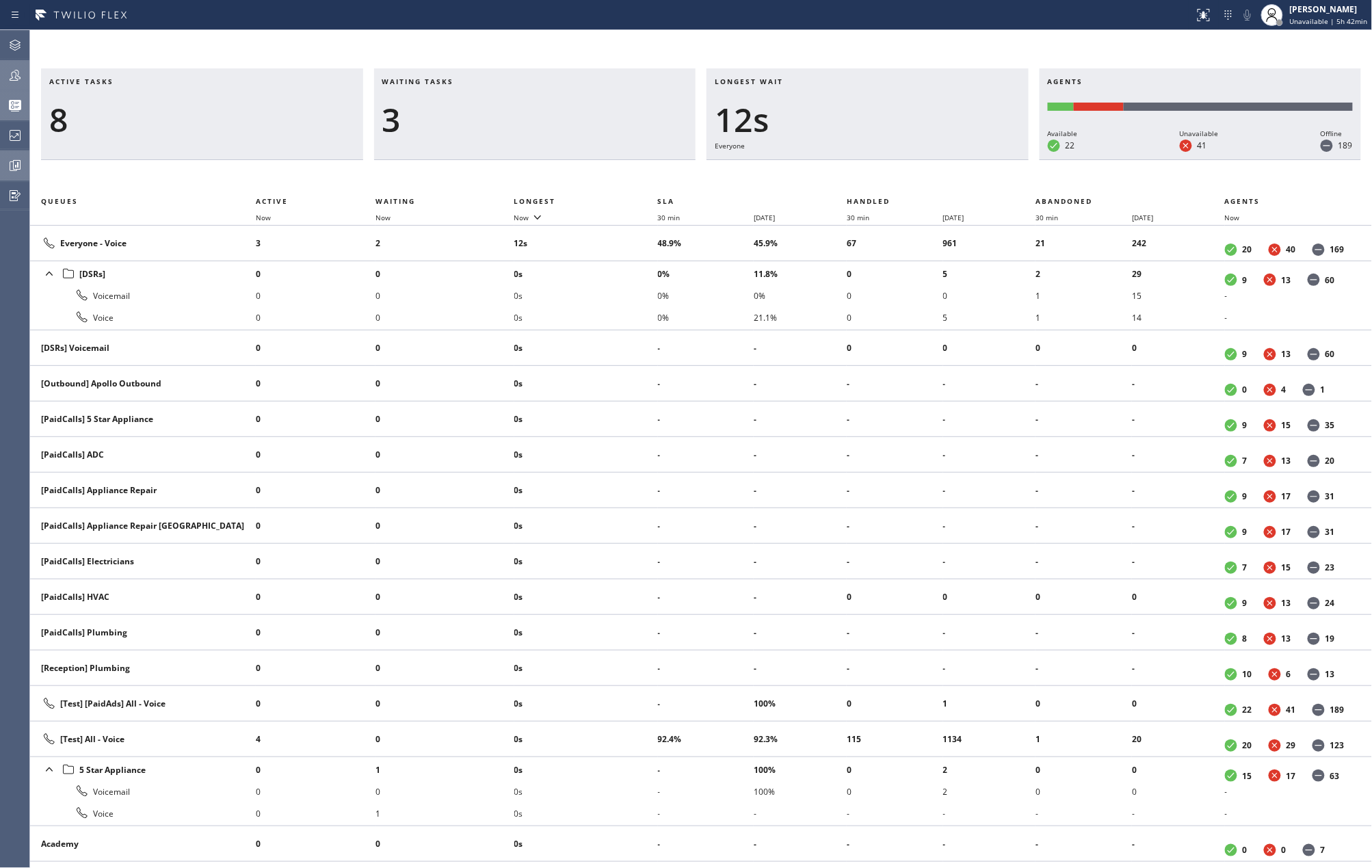
click at [16, 164] on icon at bounding box center [15, 165] width 16 height 16
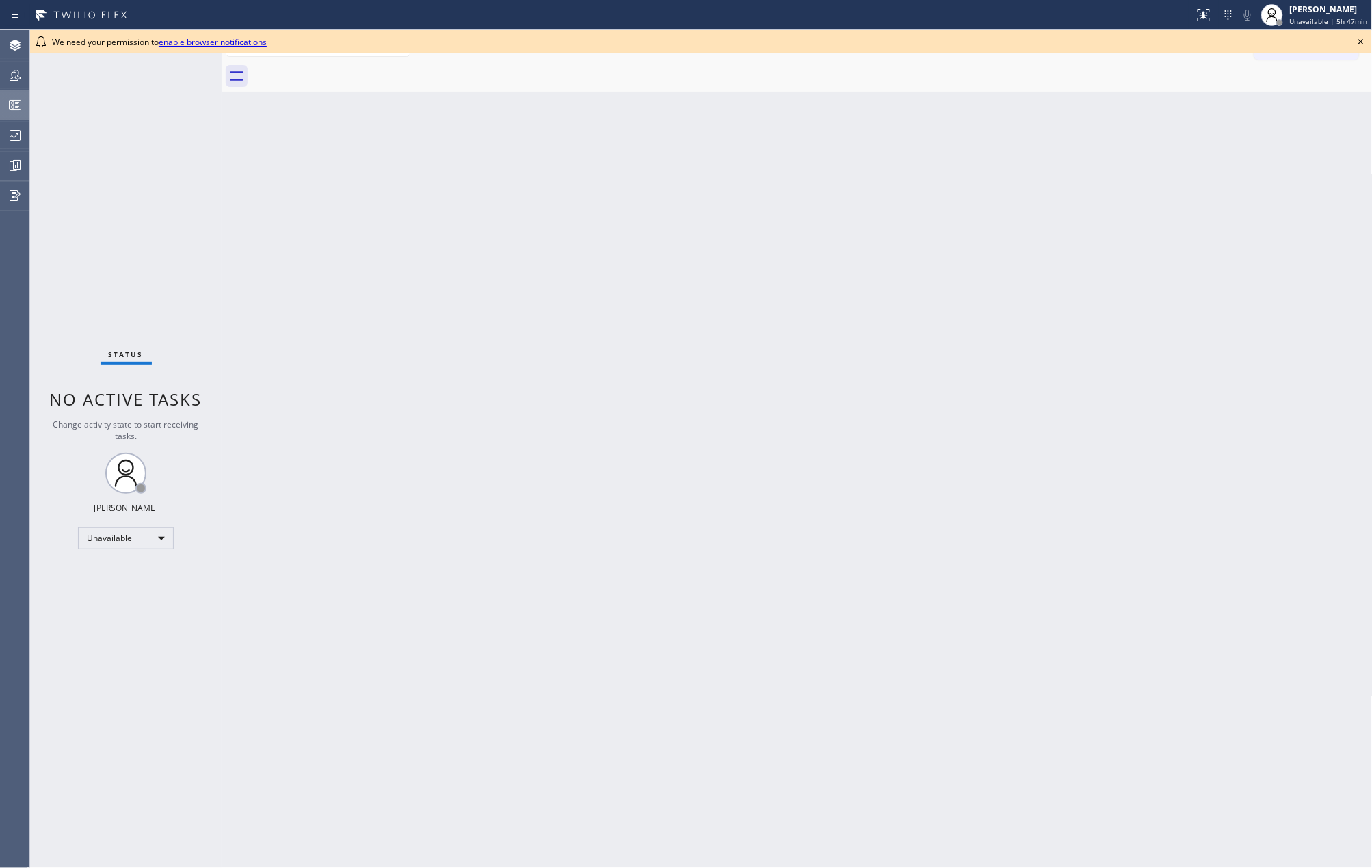
click at [17, 105] on icon at bounding box center [15, 105] width 16 height 16
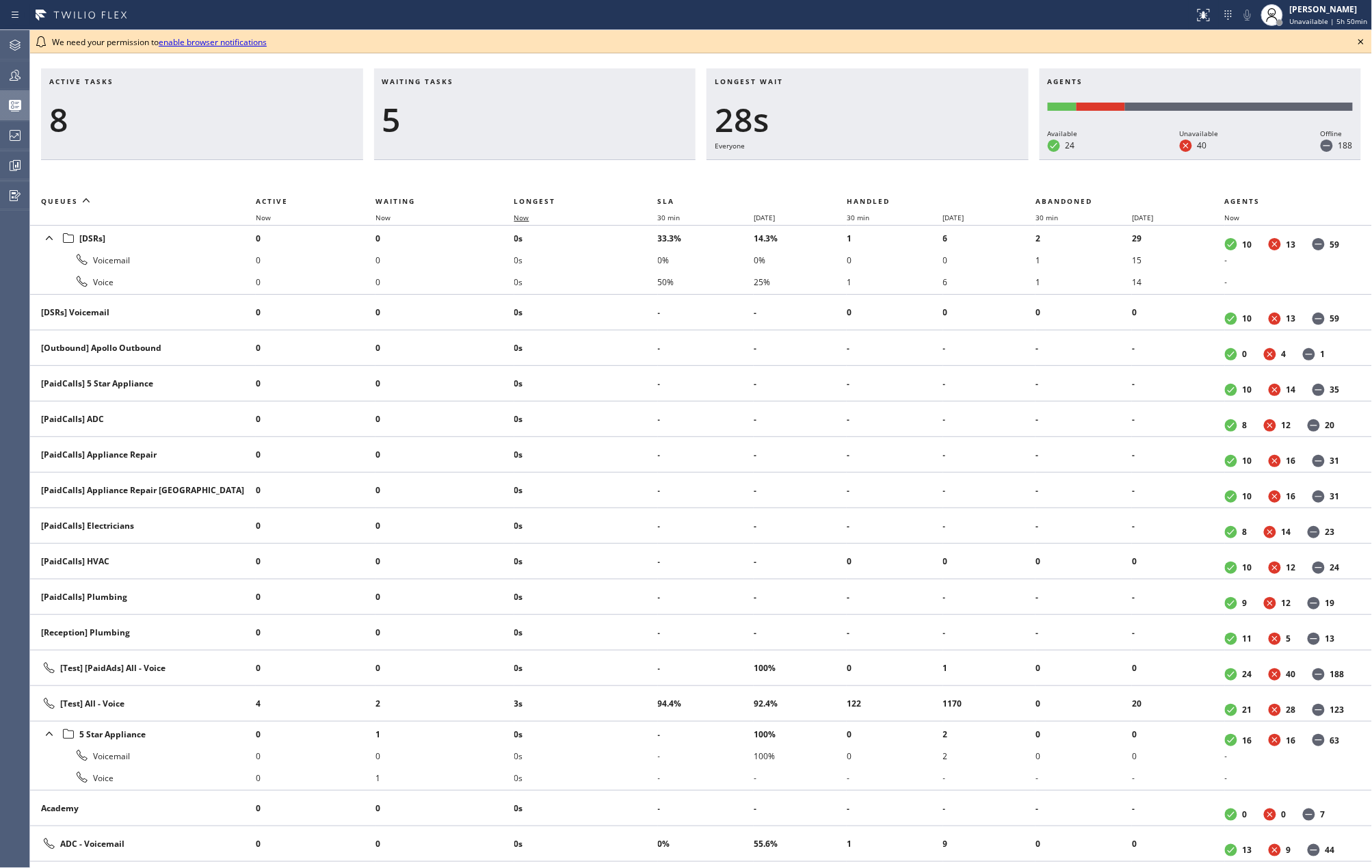
click at [534, 217] on span "Now" at bounding box center [530, 218] width 31 height 9
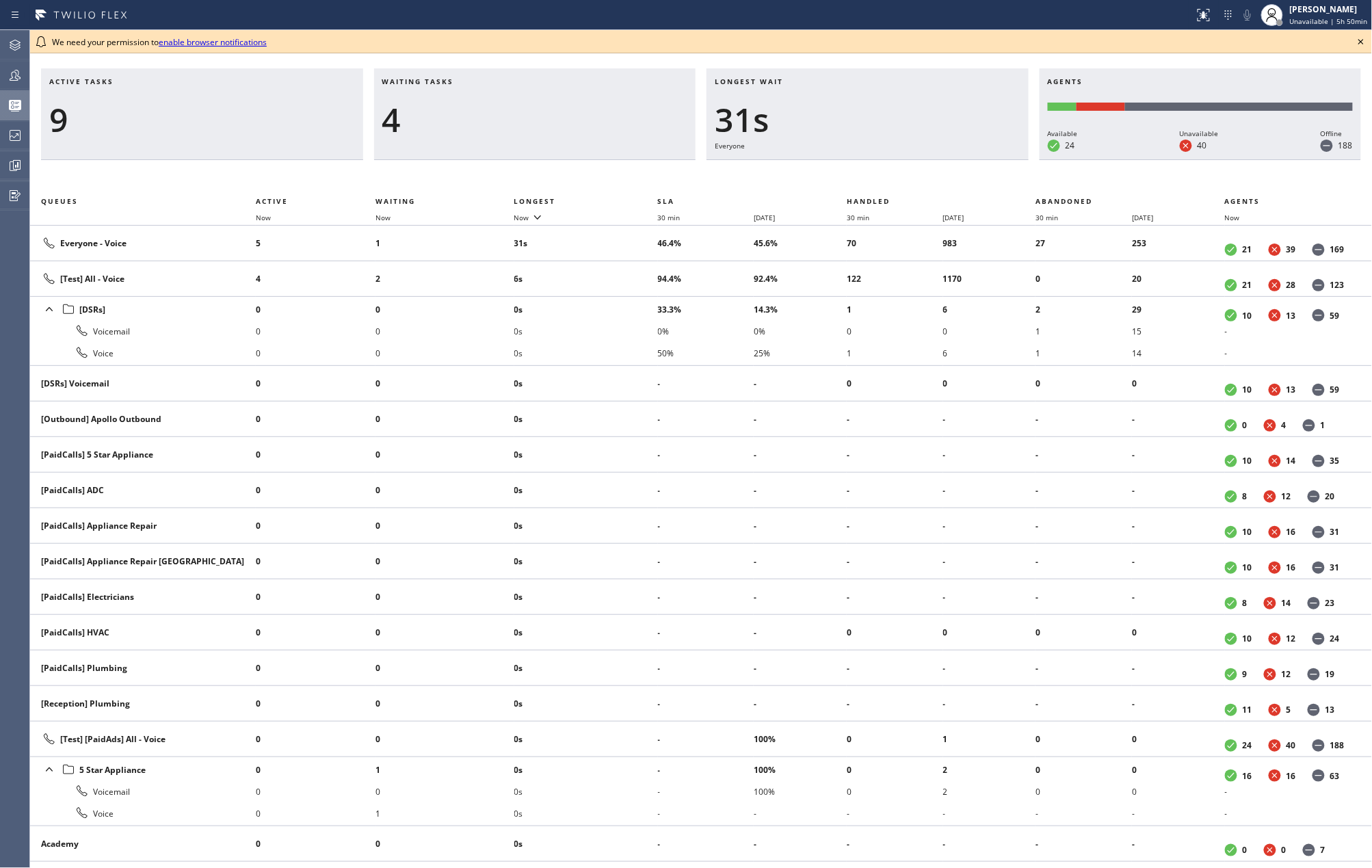
click at [1366, 39] on icon at bounding box center [1361, 41] width 16 height 16
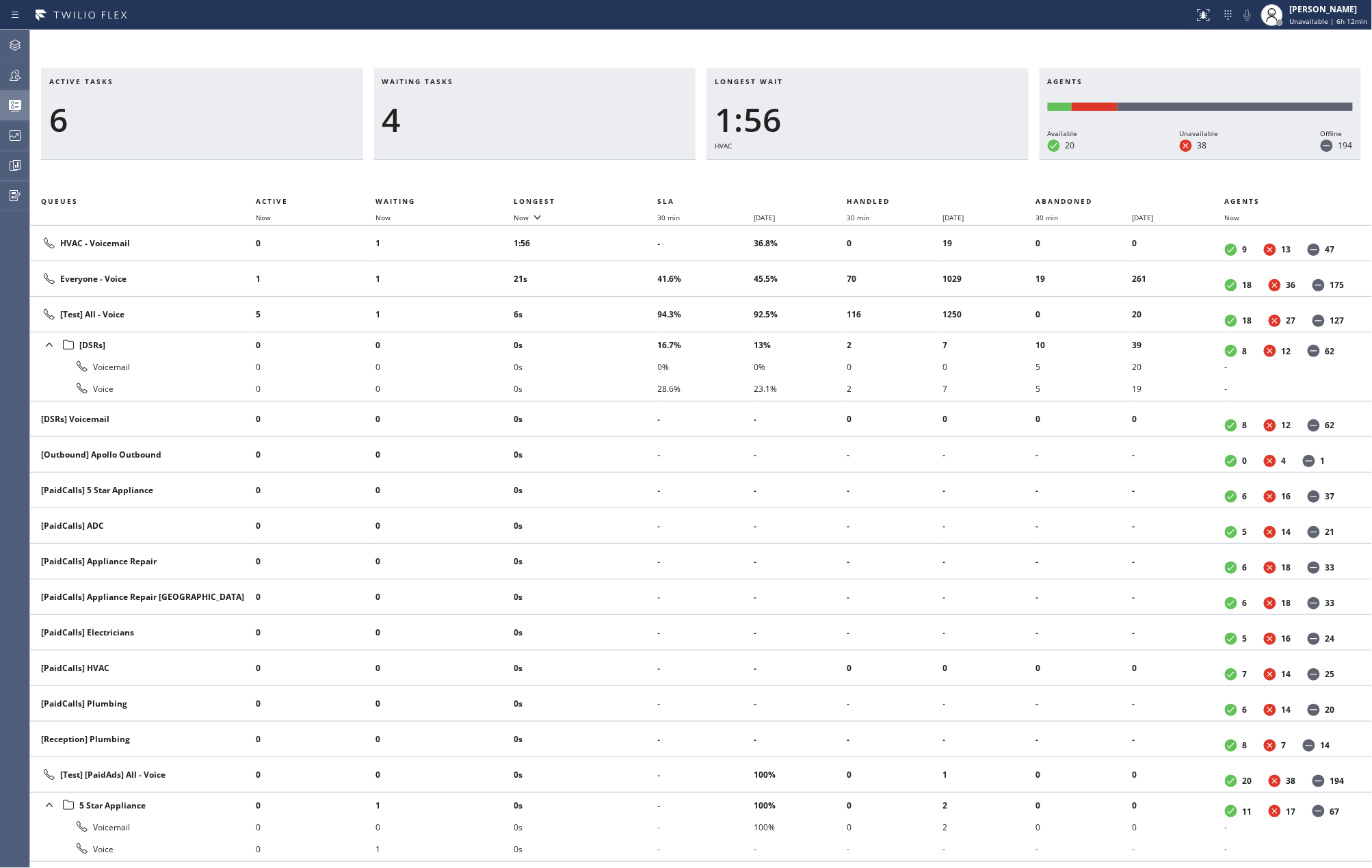
click at [912, 29] on div "Status report No issues detected If you experience an issue, please download th…" at bounding box center [686, 15] width 1372 height 30
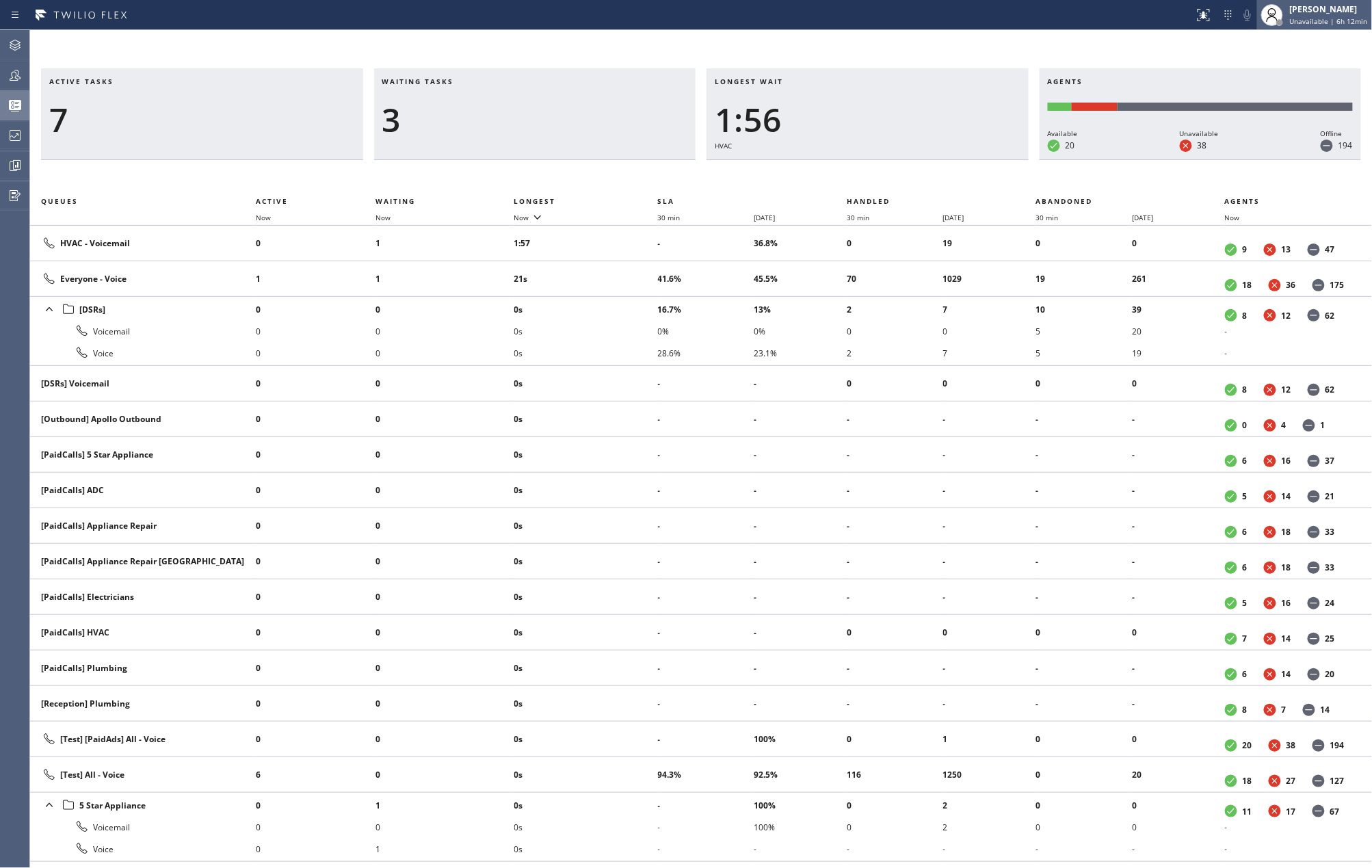
click at [1303, 17] on span "Unavailable | 6h 12min" at bounding box center [1329, 21] width 78 height 9
click at [1271, 103] on button "Break" at bounding box center [1304, 108] width 136 height 18
